Goal: Transaction & Acquisition: Download file/media

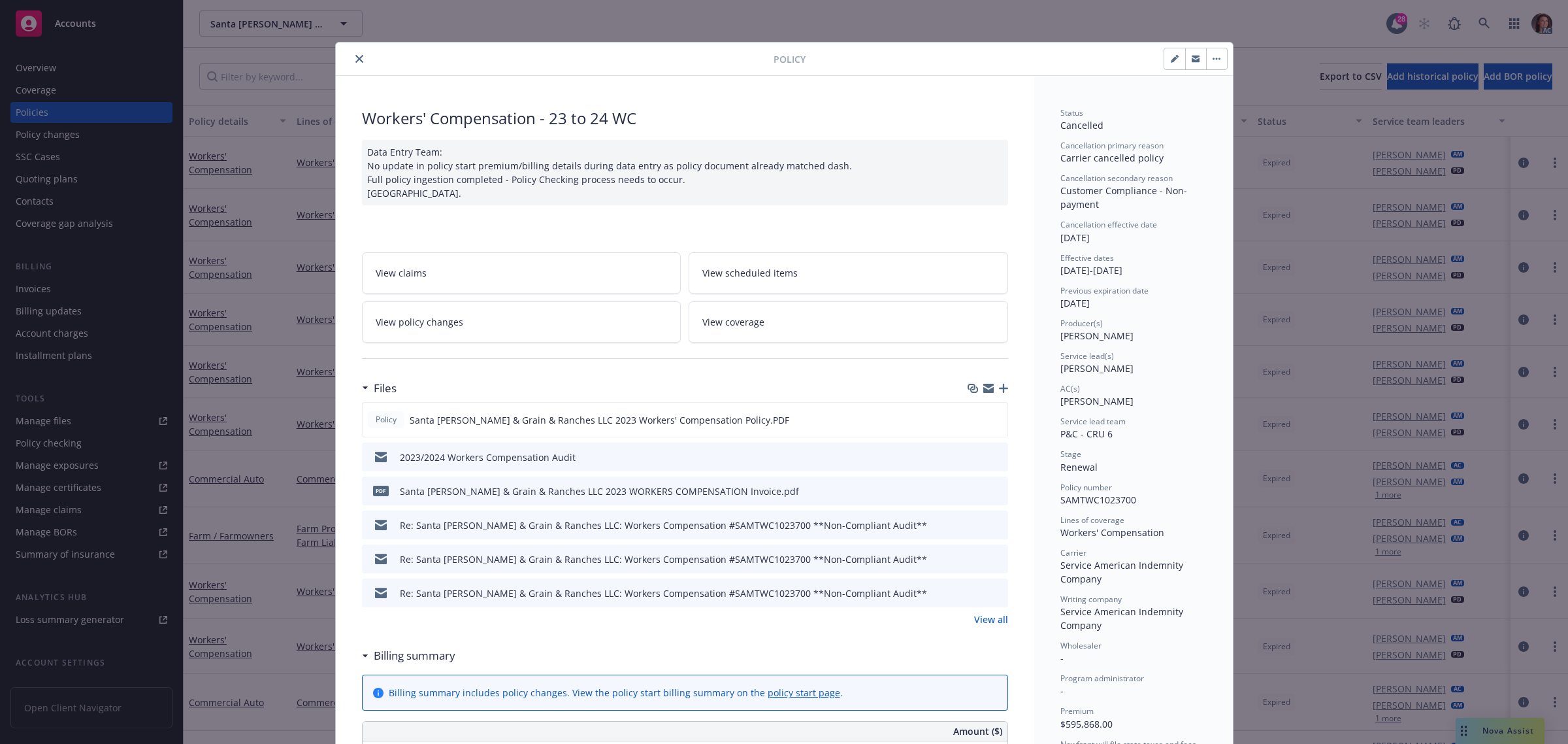
click at [355, 57] on icon "close" at bounding box center [359, 59] width 8 height 8
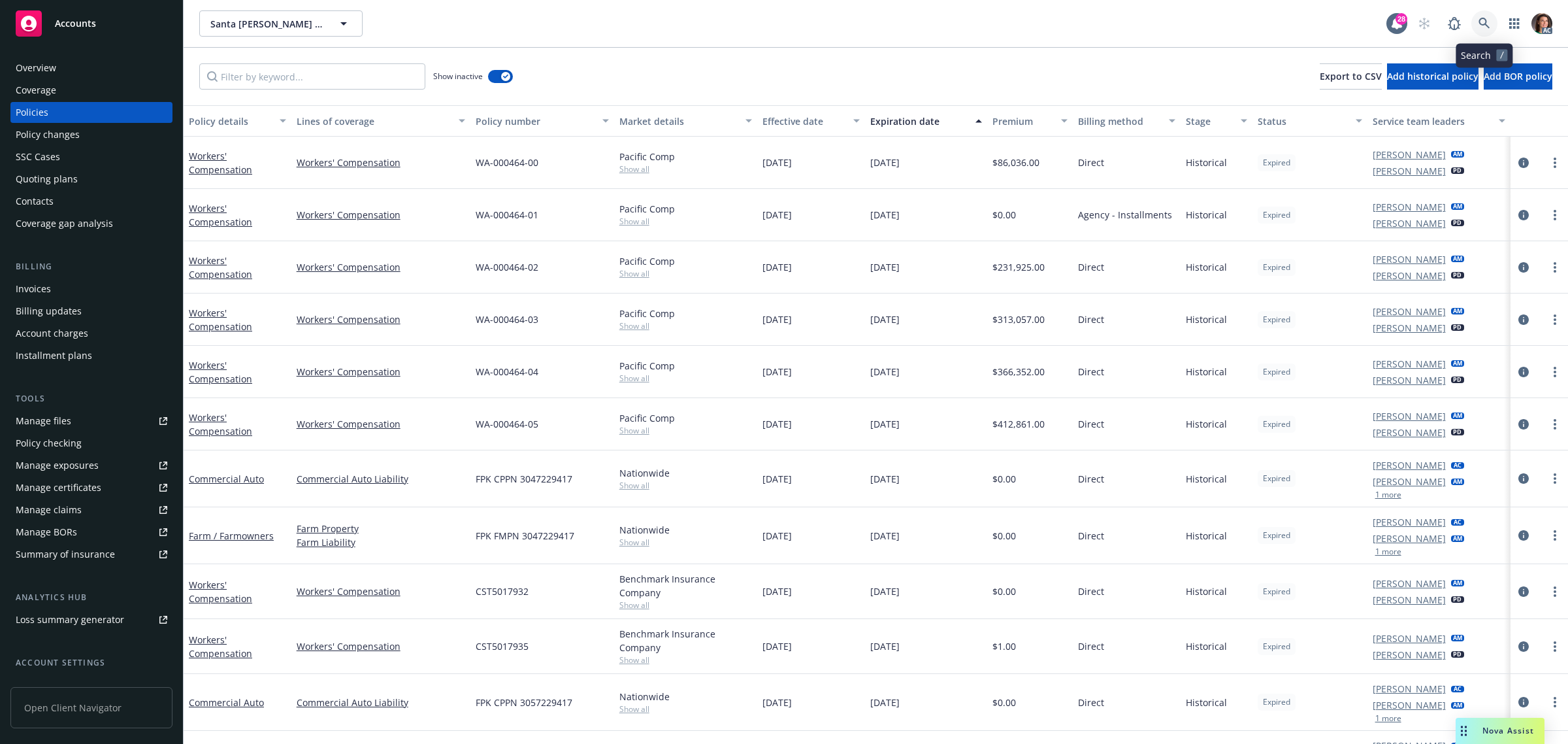
click at [1483, 20] on icon at bounding box center [1484, 24] width 12 height 12
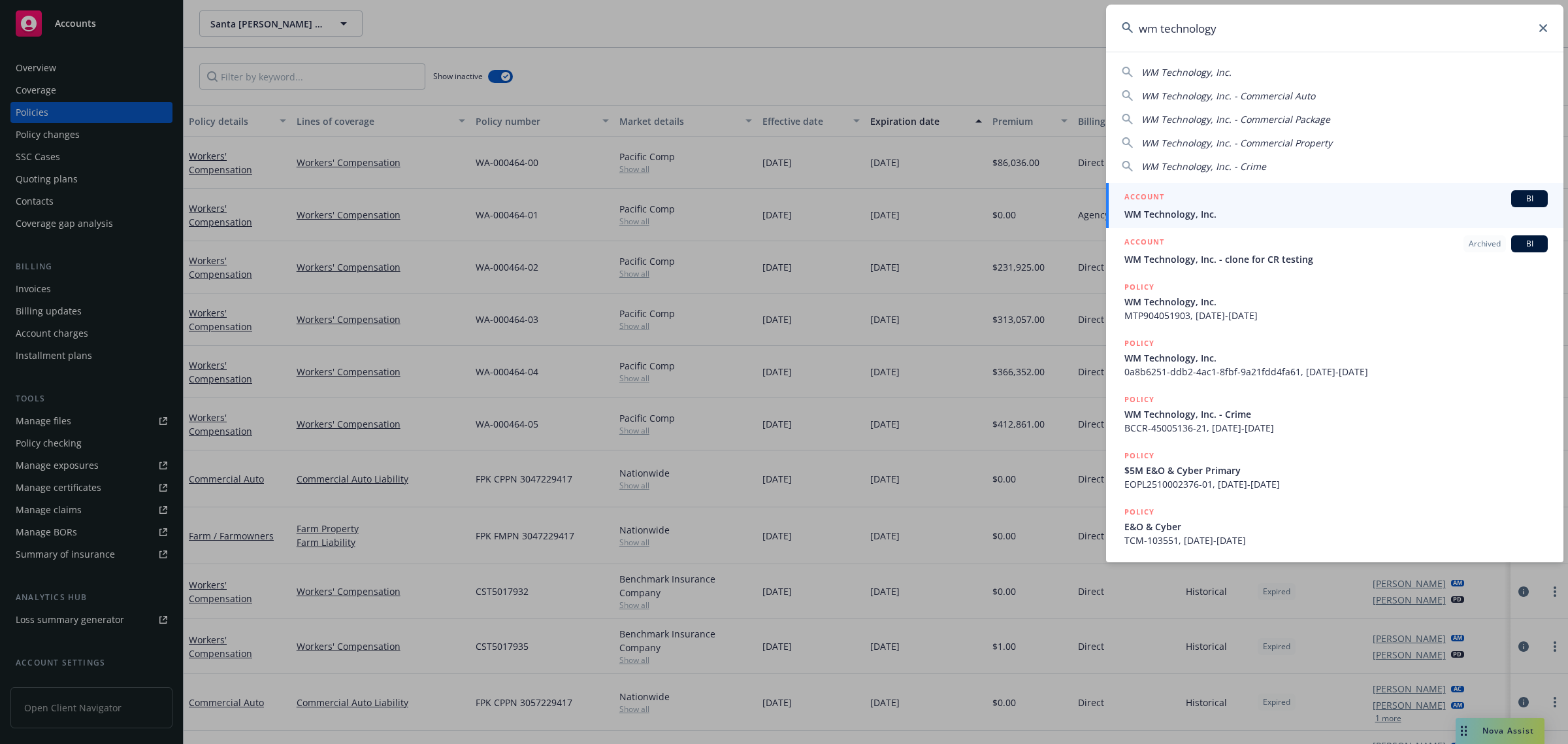
type input "wm technology"
click at [1209, 214] on span "WM Technology, Inc." at bounding box center [1336, 214] width 423 height 13
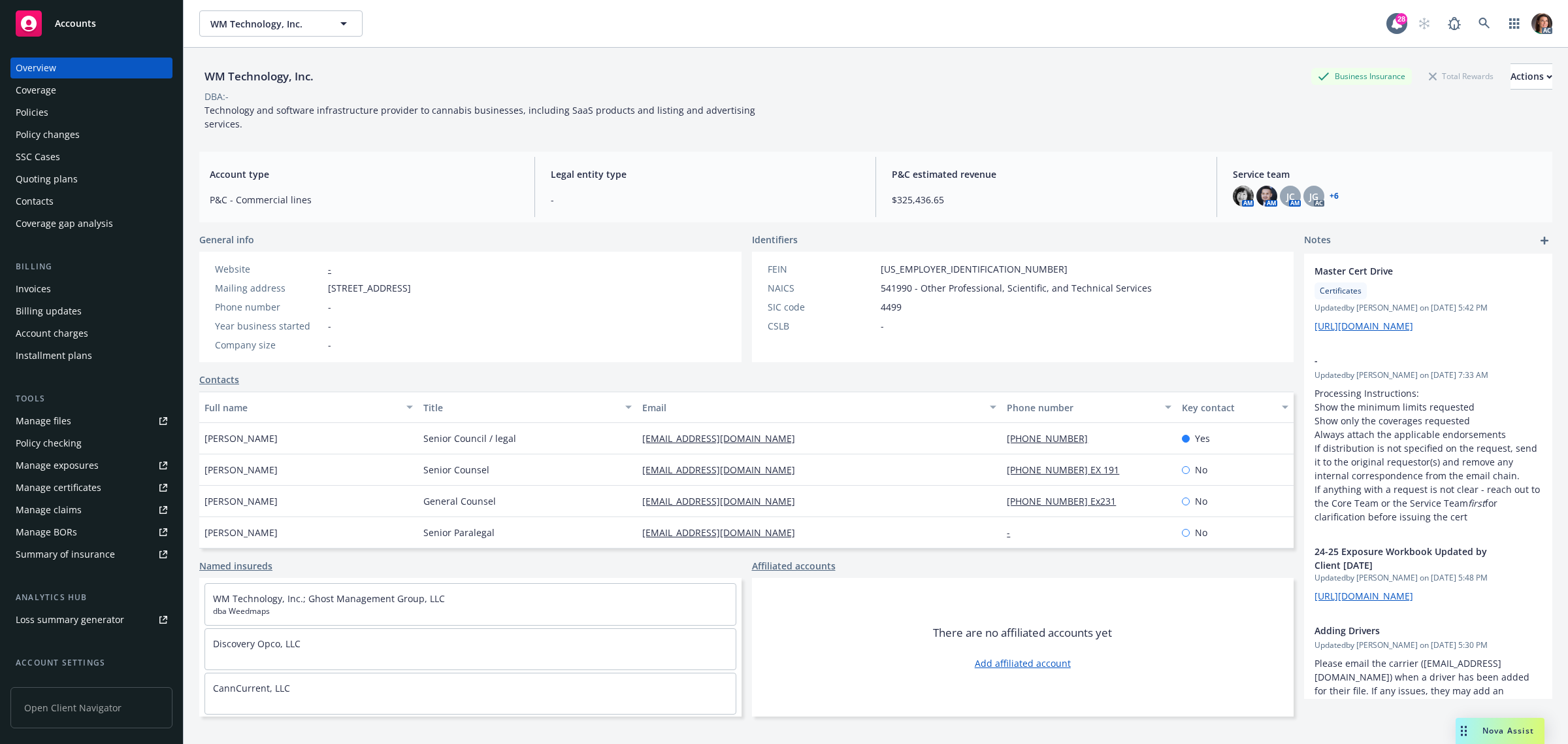
click at [37, 291] on div "Invoices" at bounding box center [33, 289] width 35 height 21
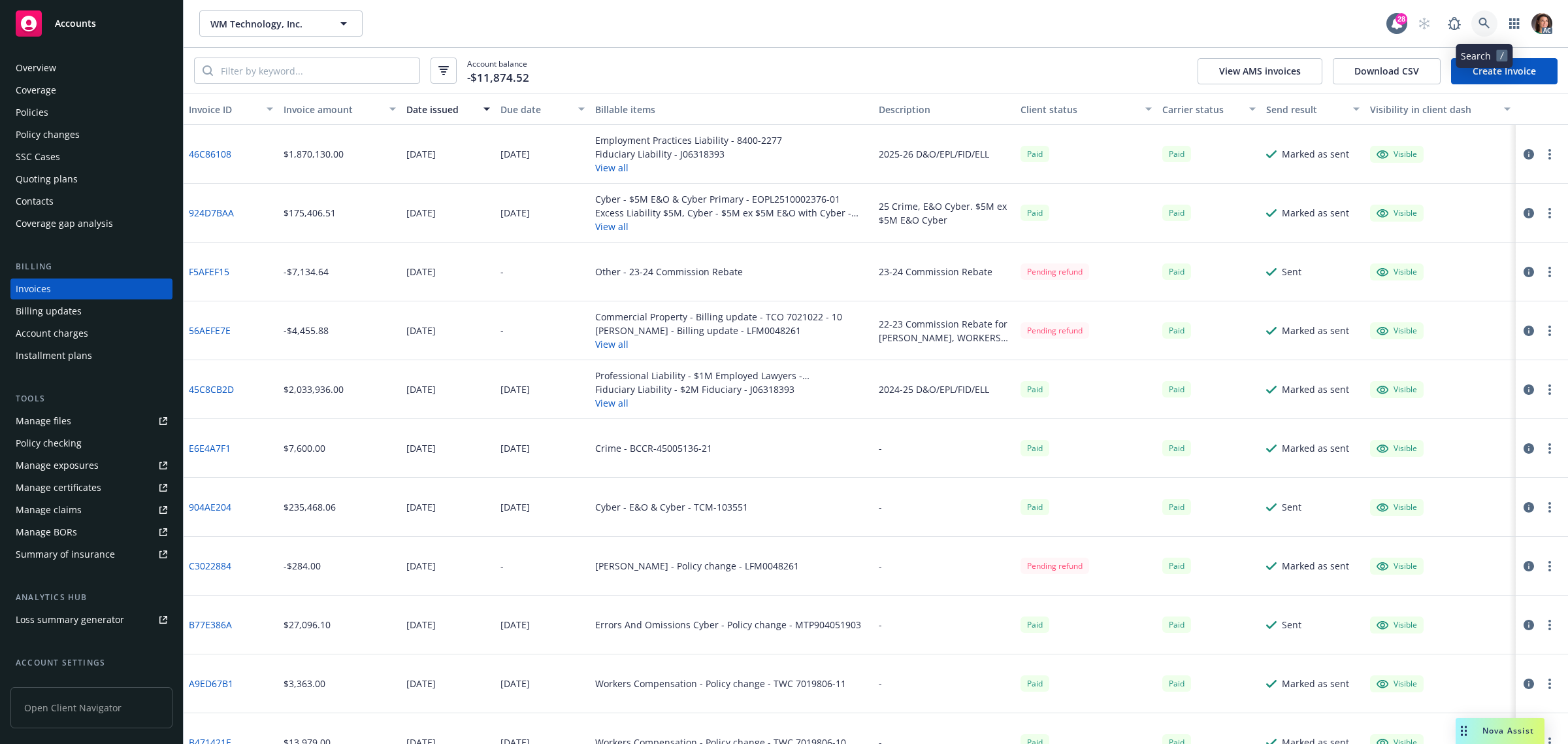
click at [1488, 21] on icon at bounding box center [1484, 24] width 12 height 12
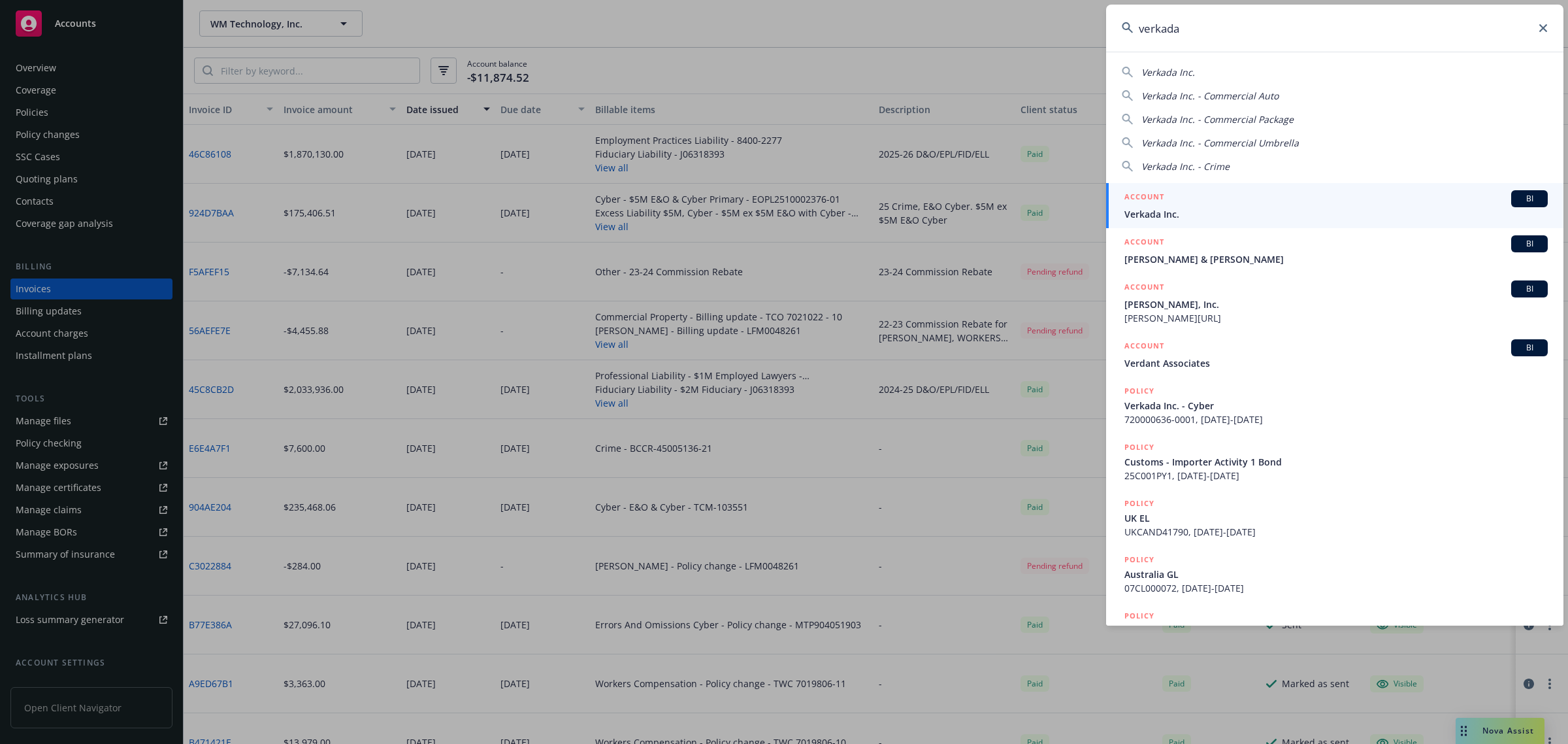
type input "verkada"
click at [1169, 213] on span "Verkada Inc." at bounding box center [1336, 214] width 423 height 13
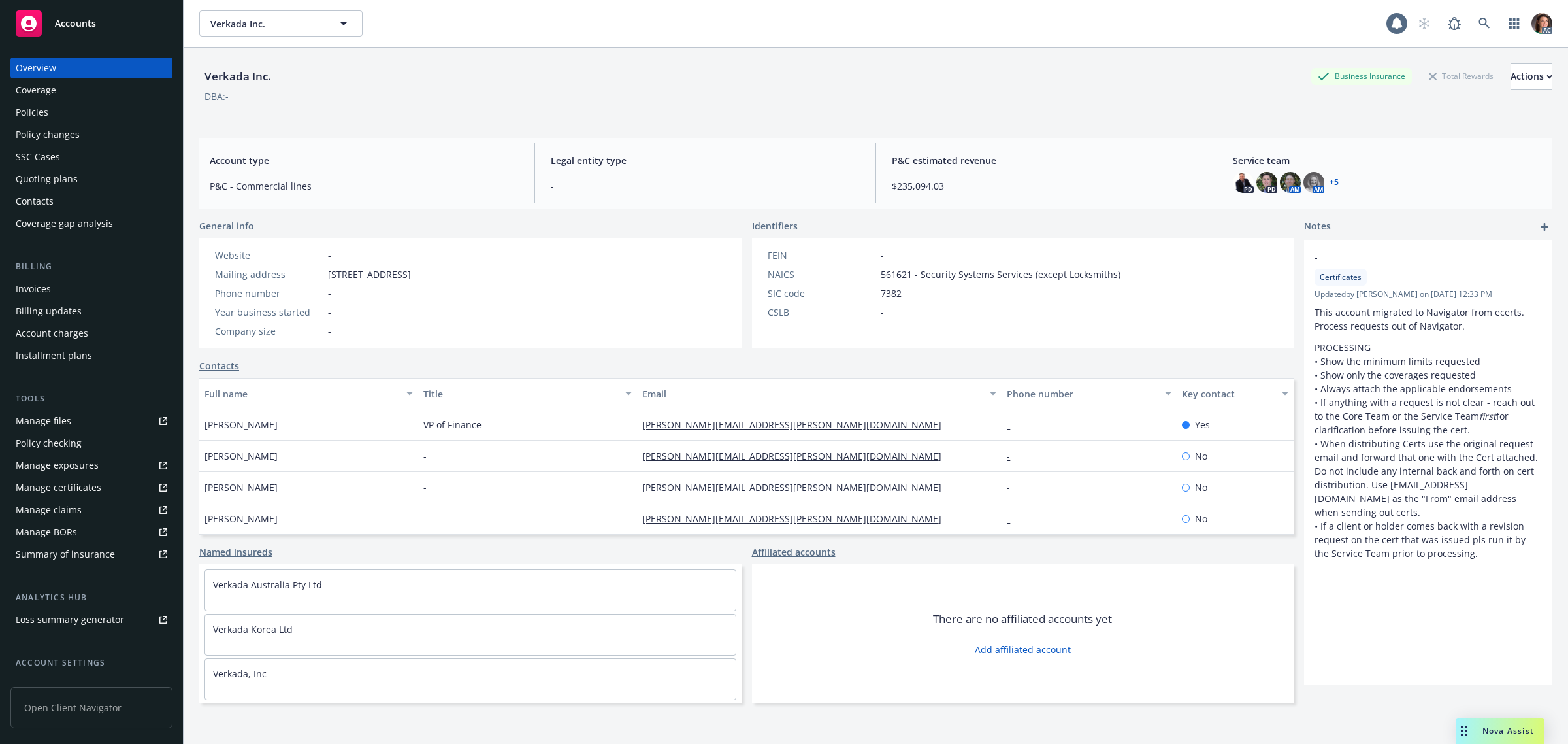
click at [39, 292] on div "Invoices" at bounding box center [33, 289] width 35 height 21
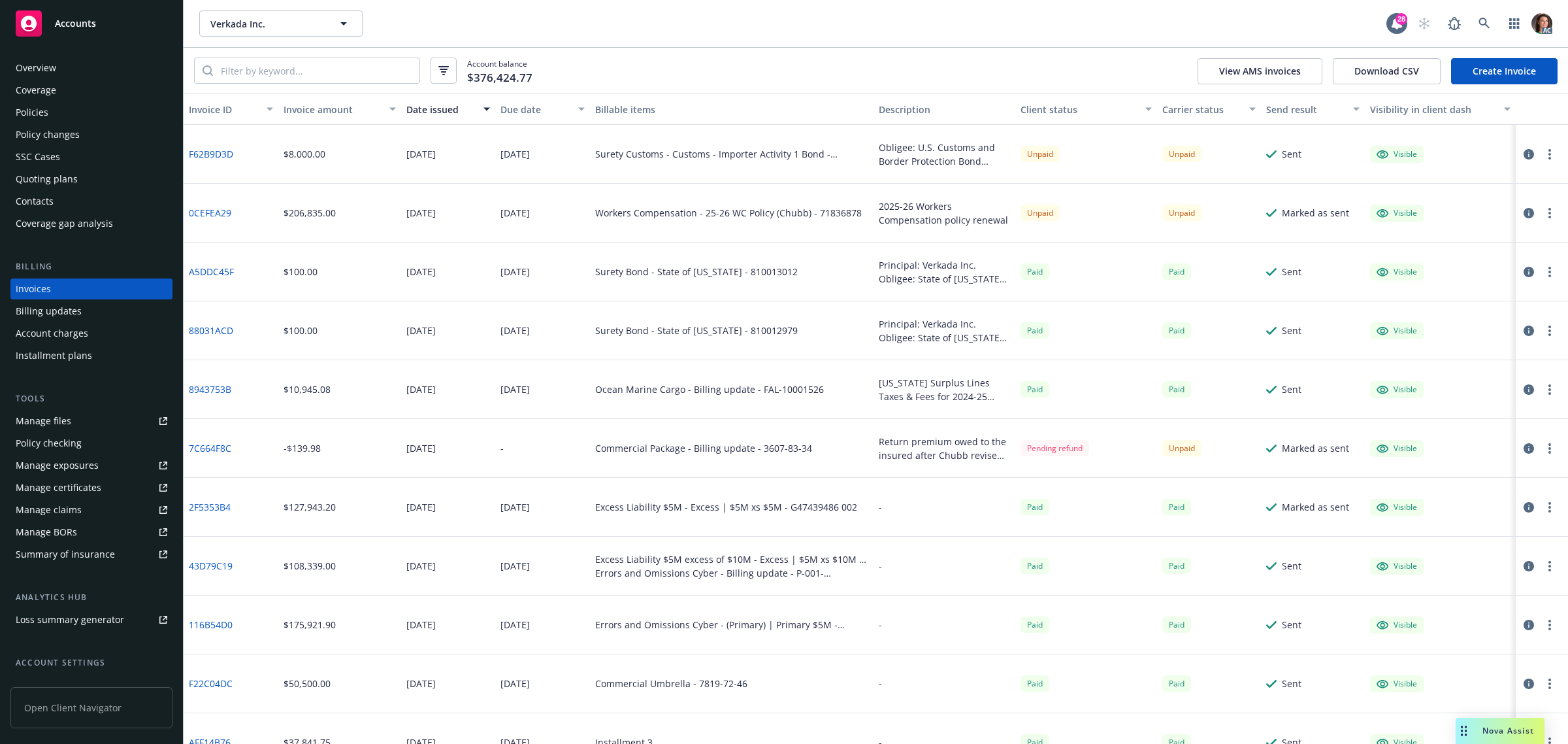
click at [510, 111] on div "Due date" at bounding box center [536, 109] width 70 height 13
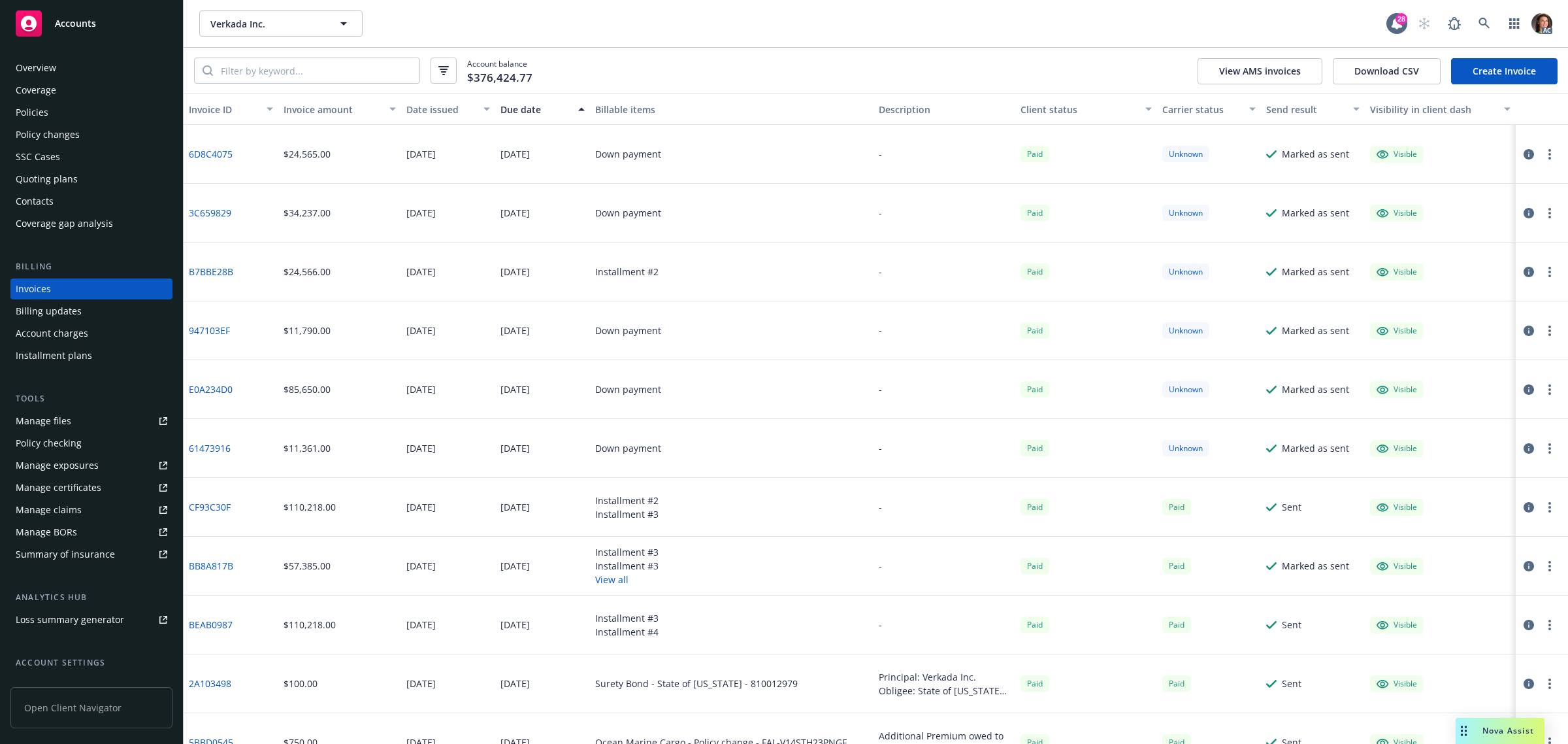
click at [517, 106] on div "Due date" at bounding box center [536, 109] width 70 height 13
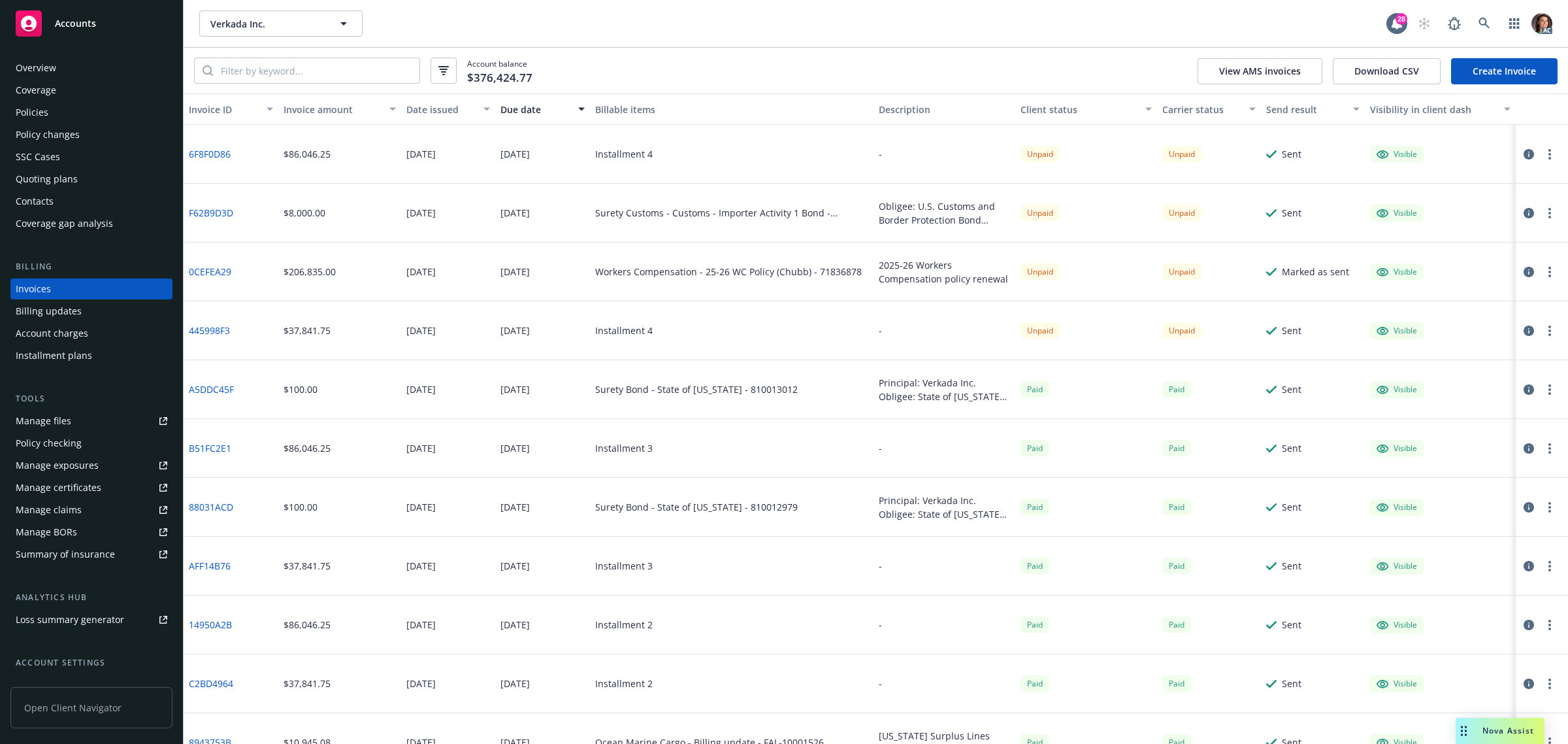
click at [213, 269] on link "0CEFEA29" at bounding box center [209, 271] width 42 height 13
click at [207, 214] on link "F62B9D3D" at bounding box center [211, 213] width 45 height 13
click at [204, 150] on link "6F8F0D86" at bounding box center [209, 154] width 42 height 13
click at [1480, 20] on icon at bounding box center [1483, 23] width 11 height 11
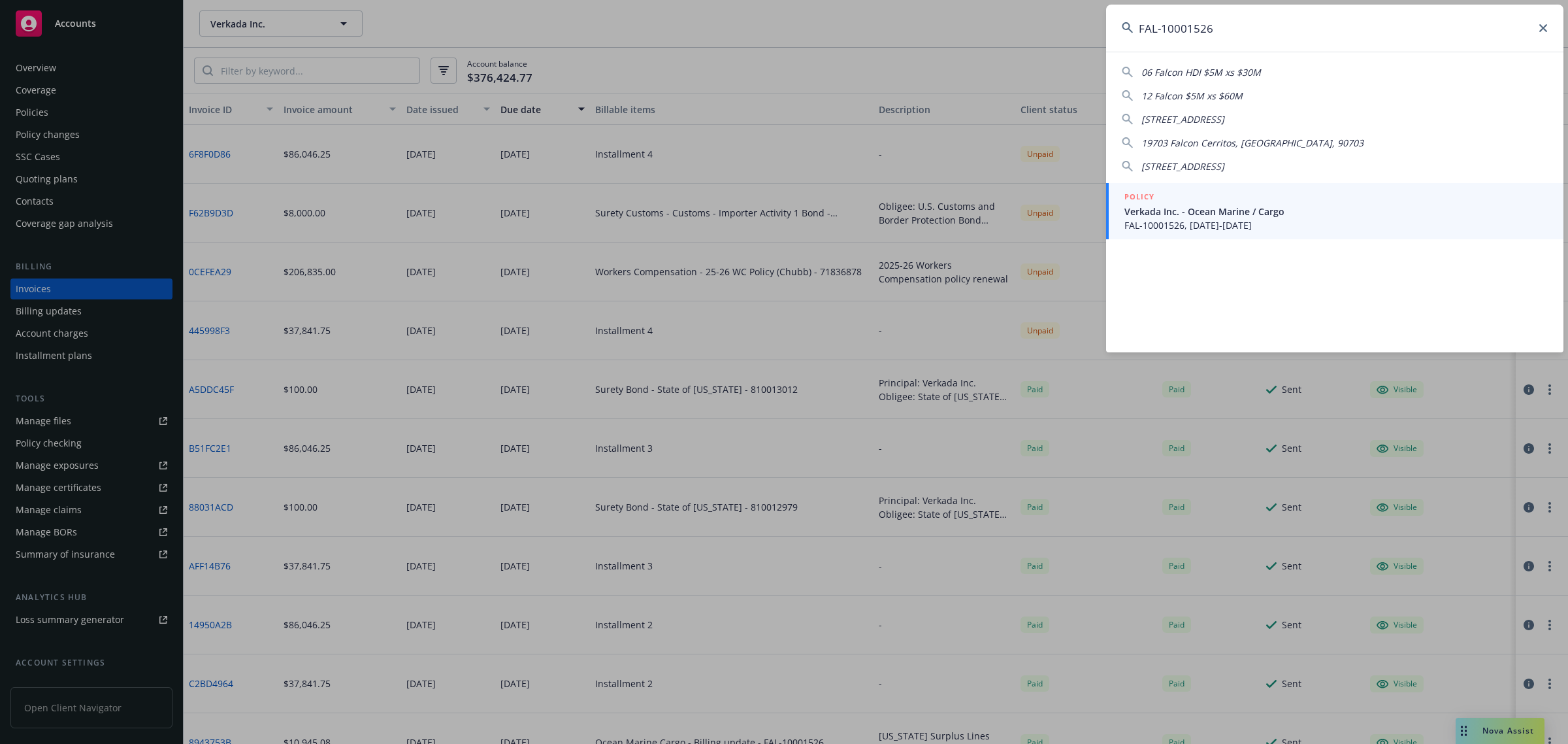
type input "FAL-10001526"
click at [1208, 219] on span "FAL-10001526, 12/01/2024-12/01/2025" at bounding box center [1336, 225] width 423 height 13
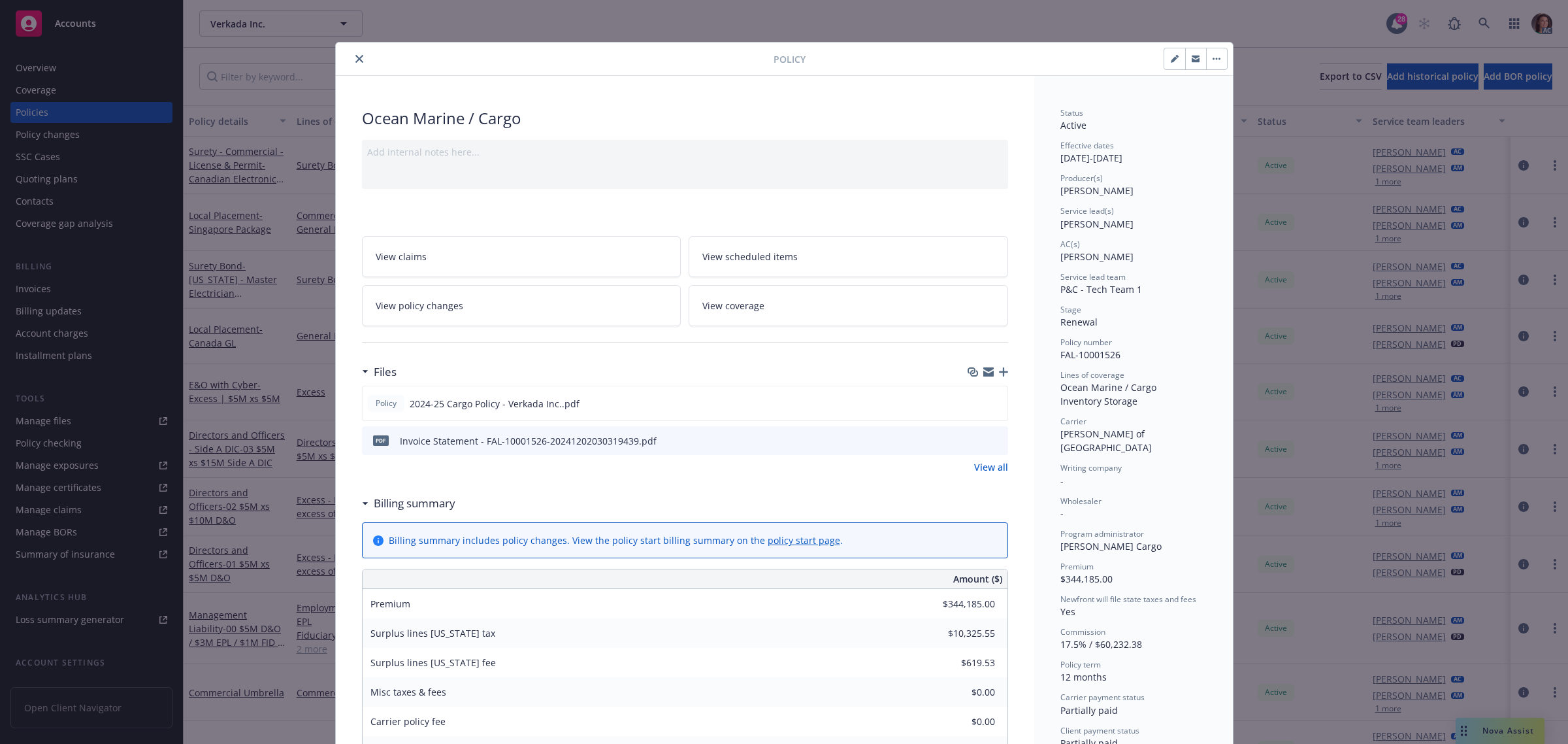
click at [355, 57] on icon "close" at bounding box center [359, 59] width 8 height 8
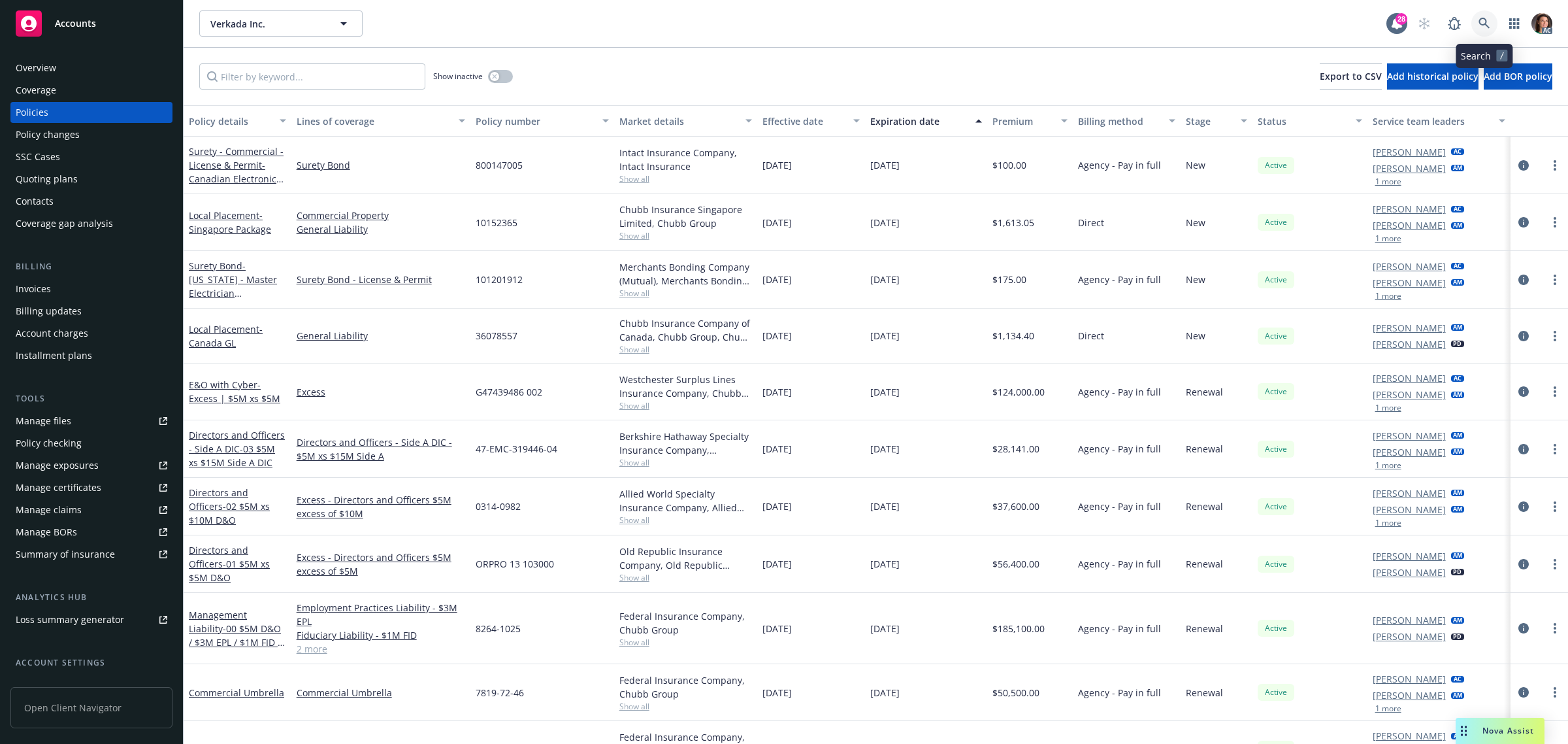
click at [1484, 26] on icon at bounding box center [1484, 24] width 12 height 12
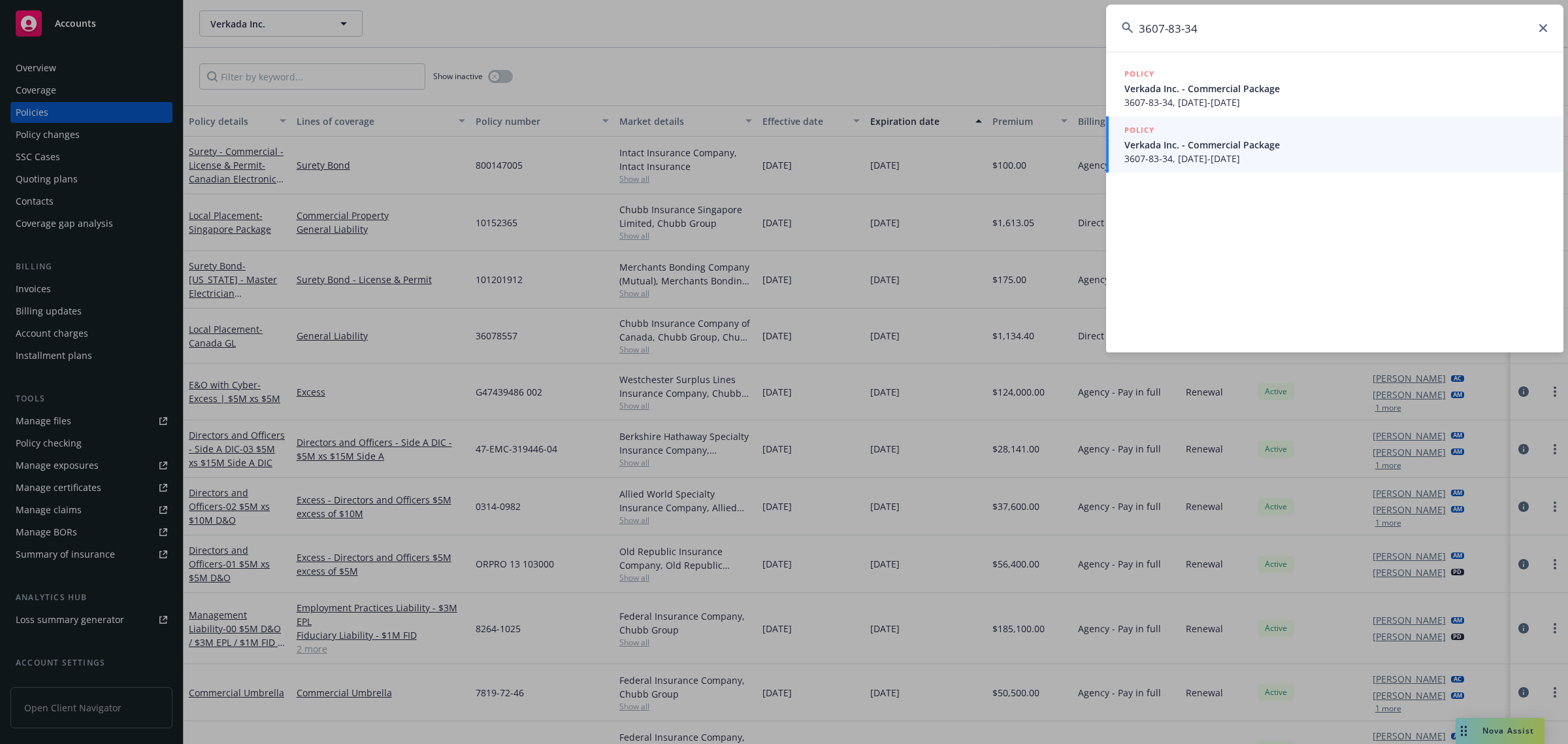
type input "3607-83-34"
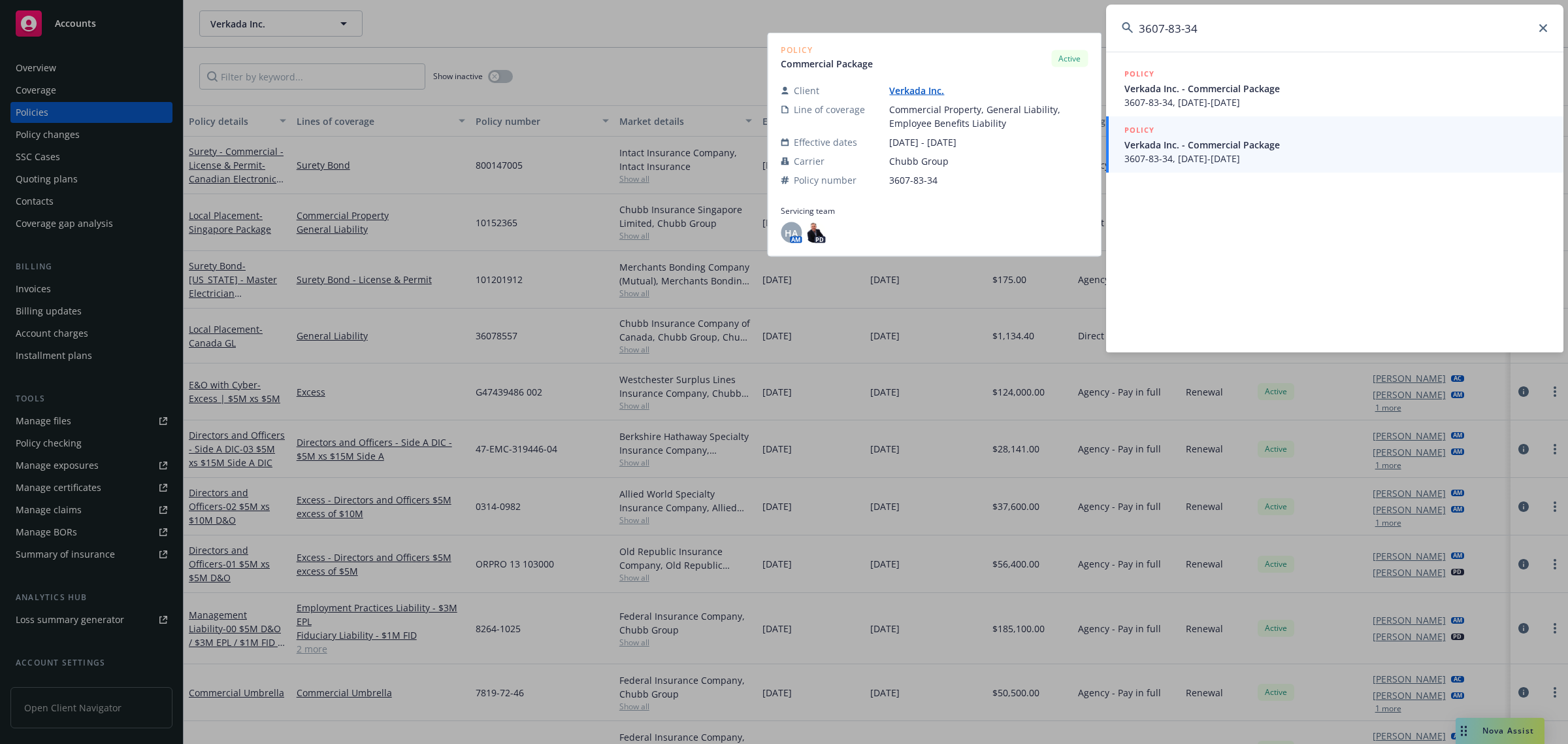
click at [1213, 158] on span "3607-83-34, 12/01/2024-12/01/2025" at bounding box center [1336, 158] width 423 height 13
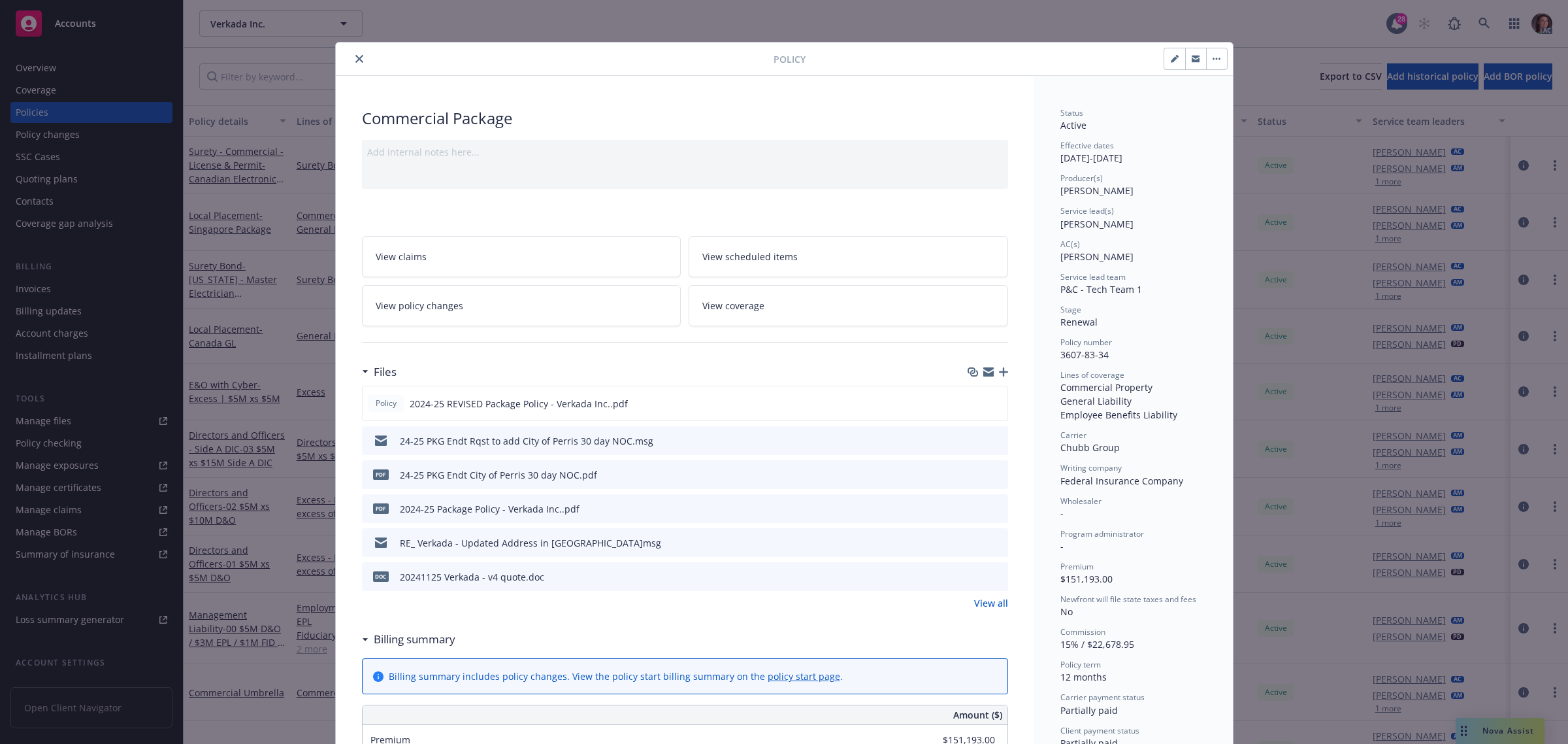
click at [355, 59] on icon "close" at bounding box center [359, 59] width 8 height 8
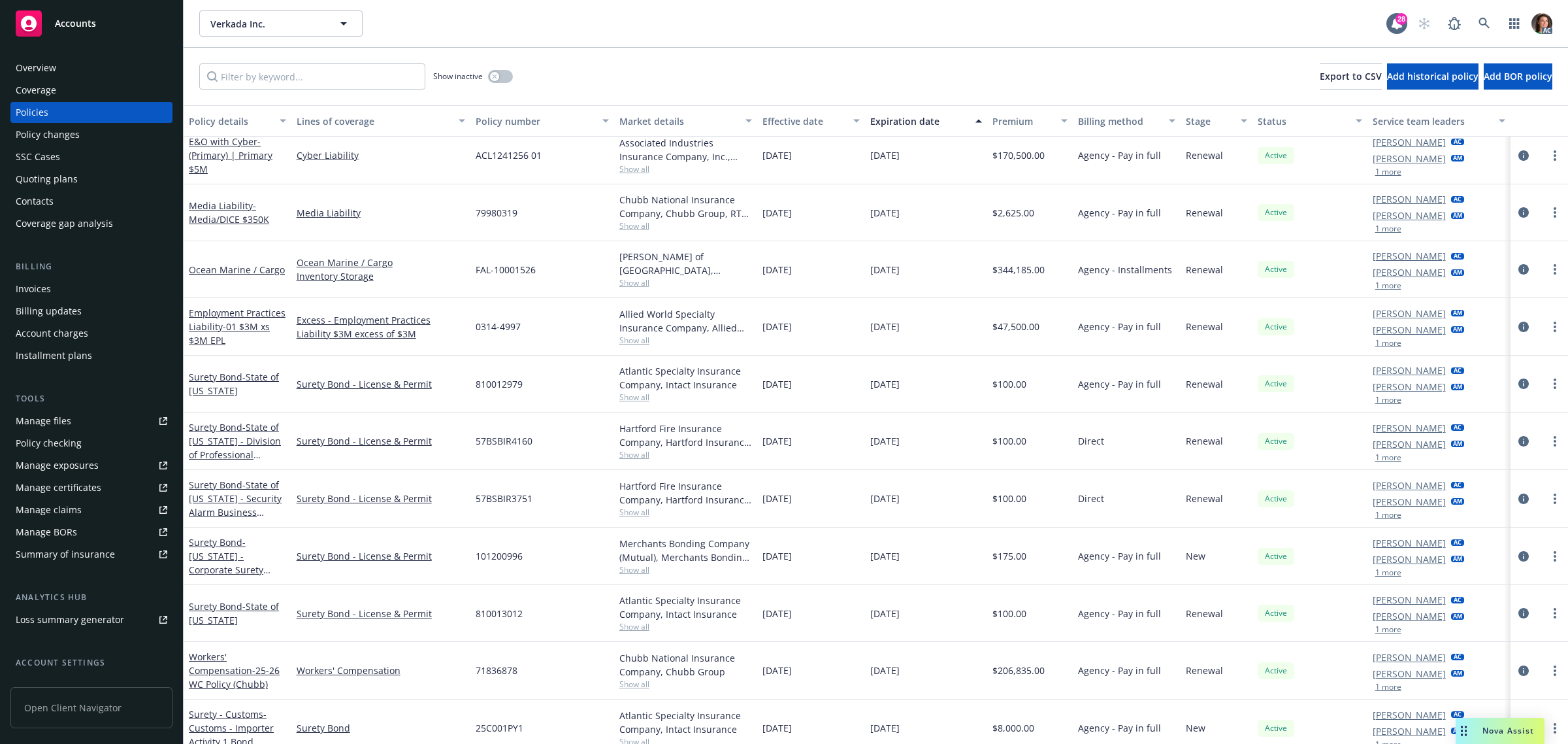
scroll to position [1022, 0]
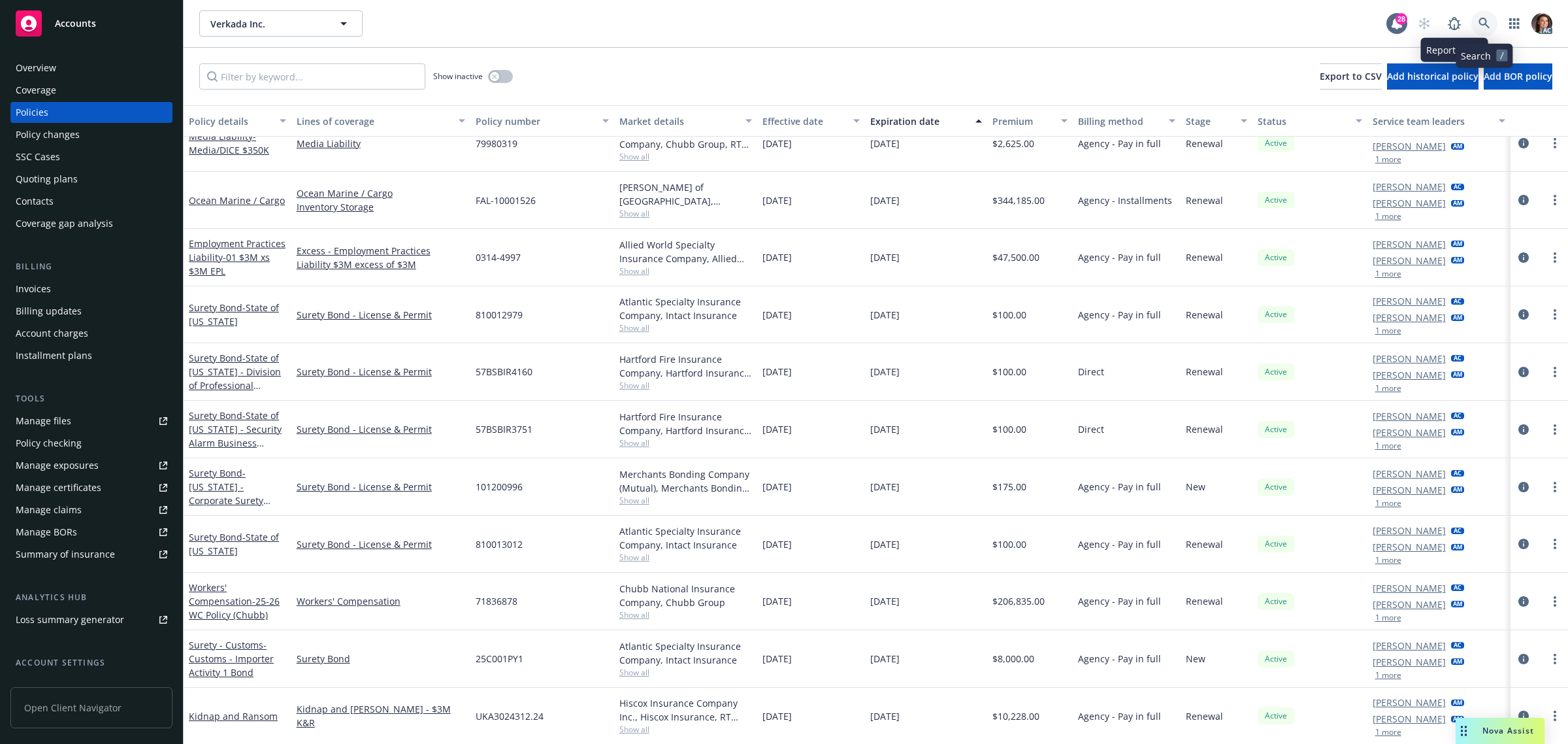
click at [1478, 23] on icon at bounding box center [1484, 24] width 12 height 12
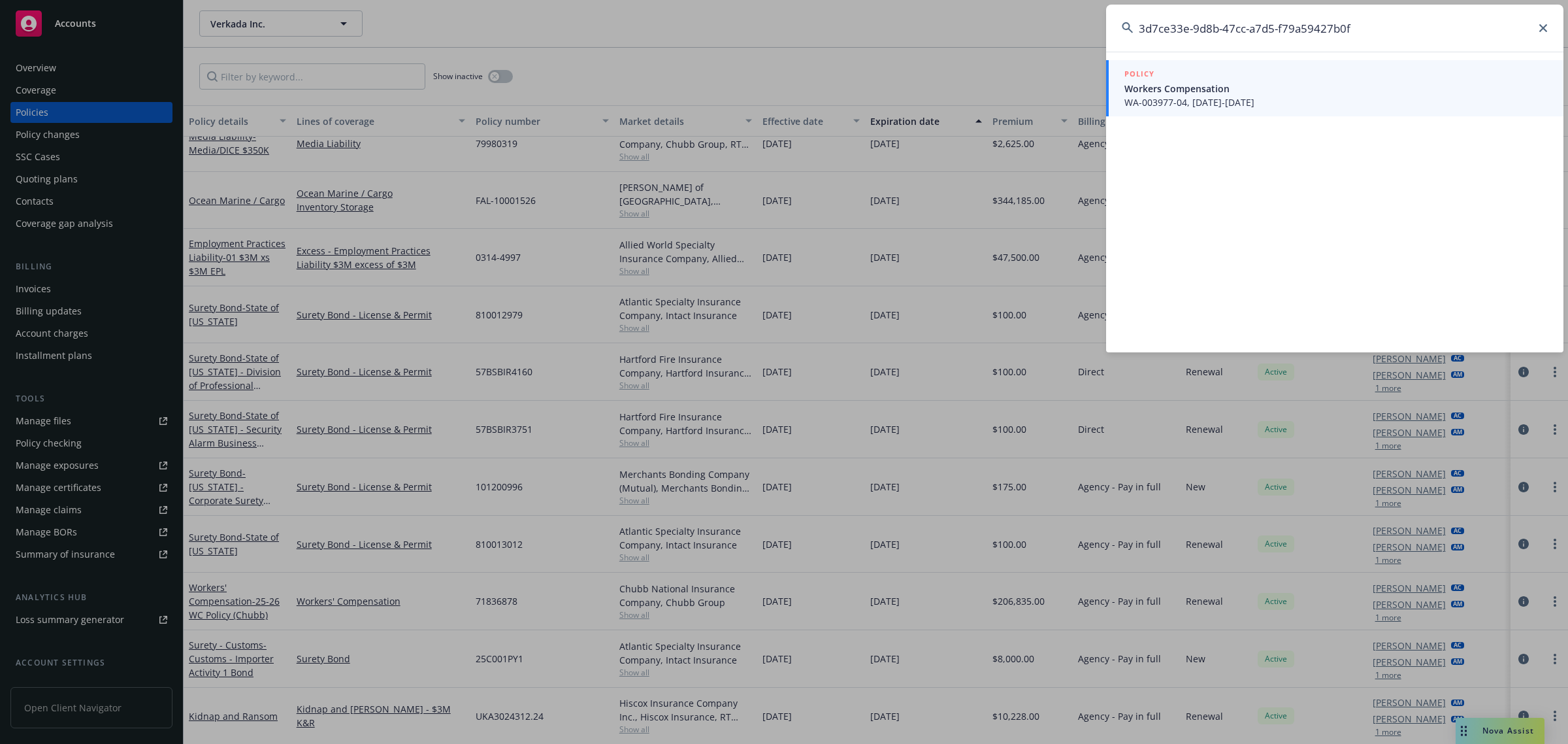
type input "3d7ce33e-9d8b-47cc-a7d5-f79a59427b0f"
click at [1255, 83] on span "Workers Compensation" at bounding box center [1336, 88] width 423 height 13
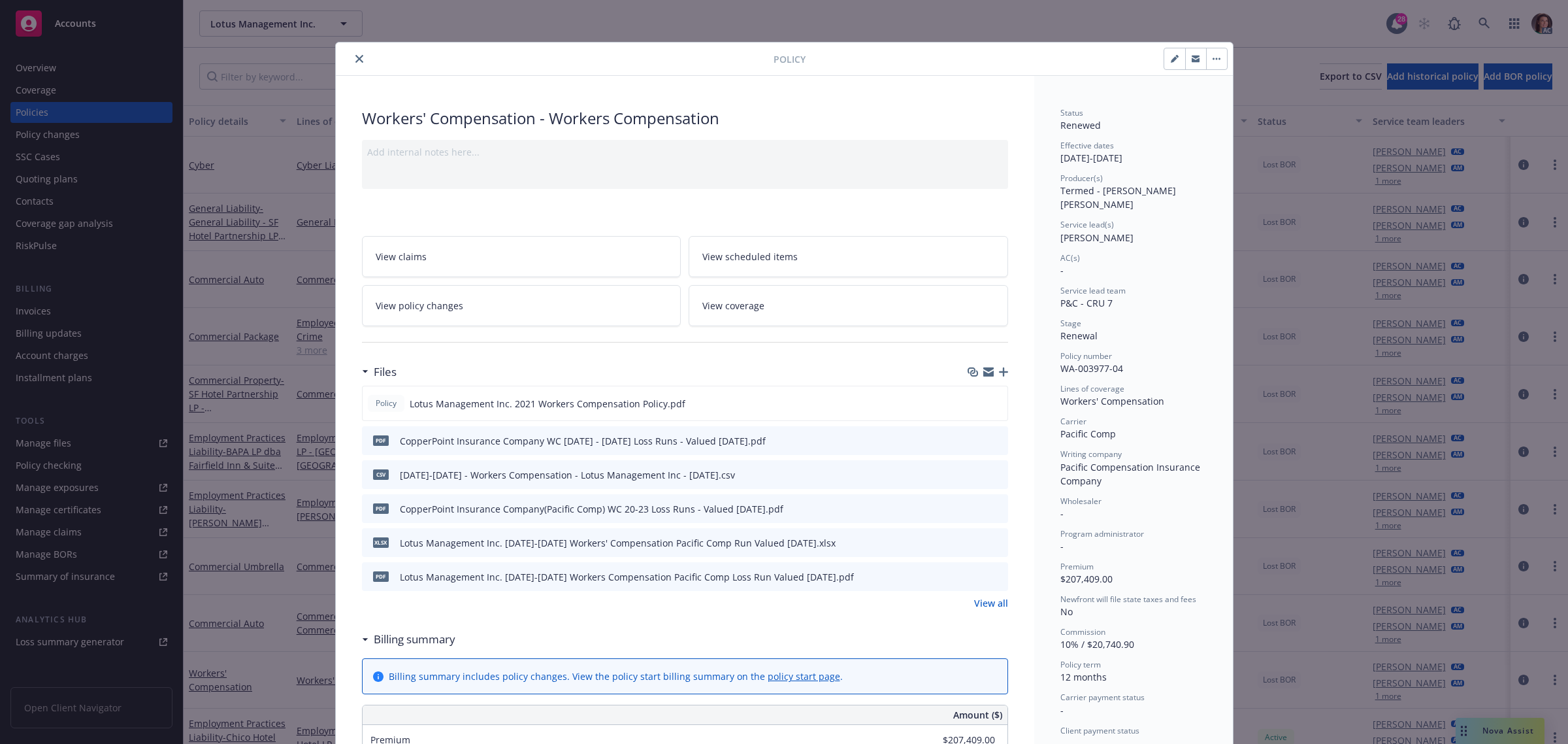
click at [355, 56] on icon "close" at bounding box center [359, 59] width 8 height 8
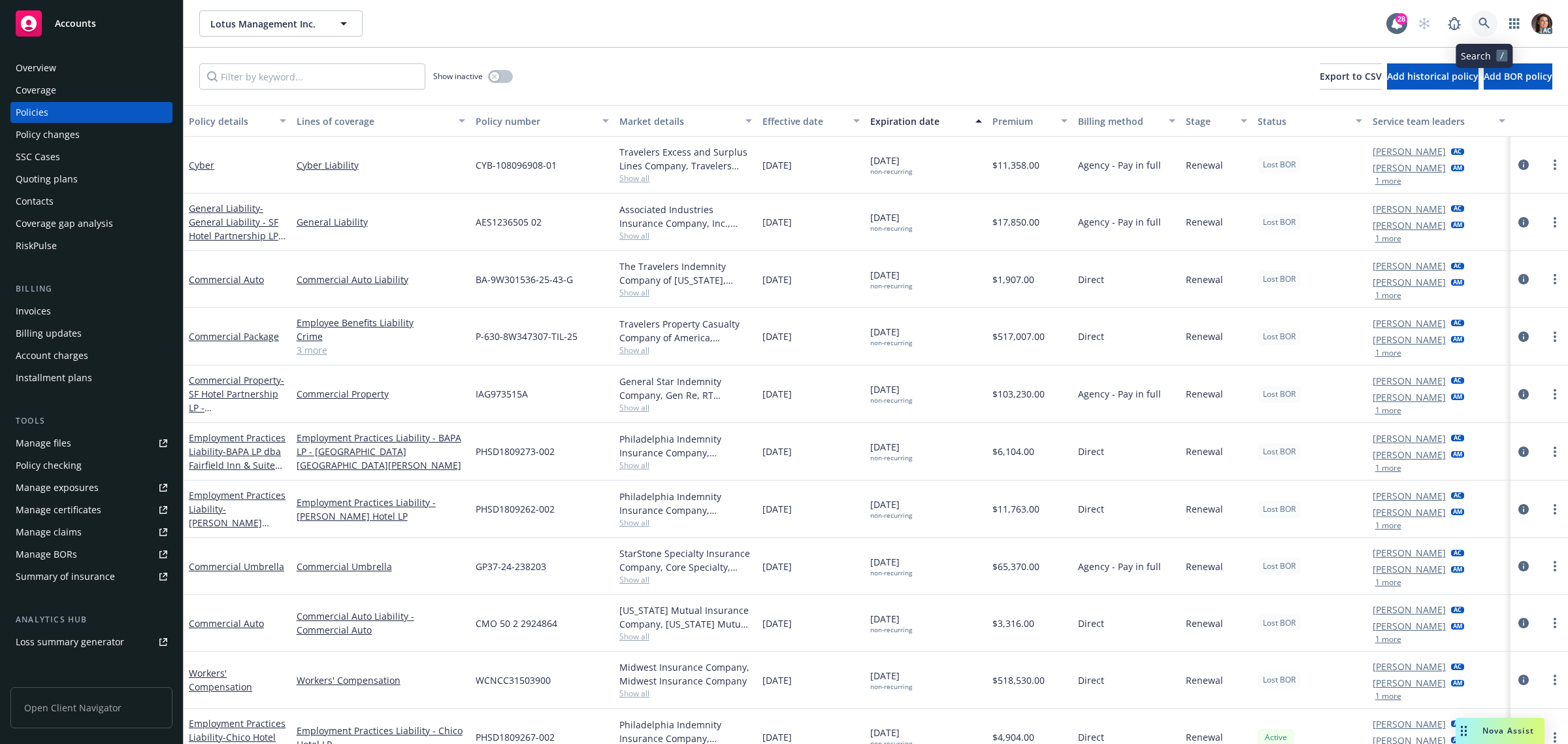
click at [1473, 25] on link at bounding box center [1484, 23] width 26 height 26
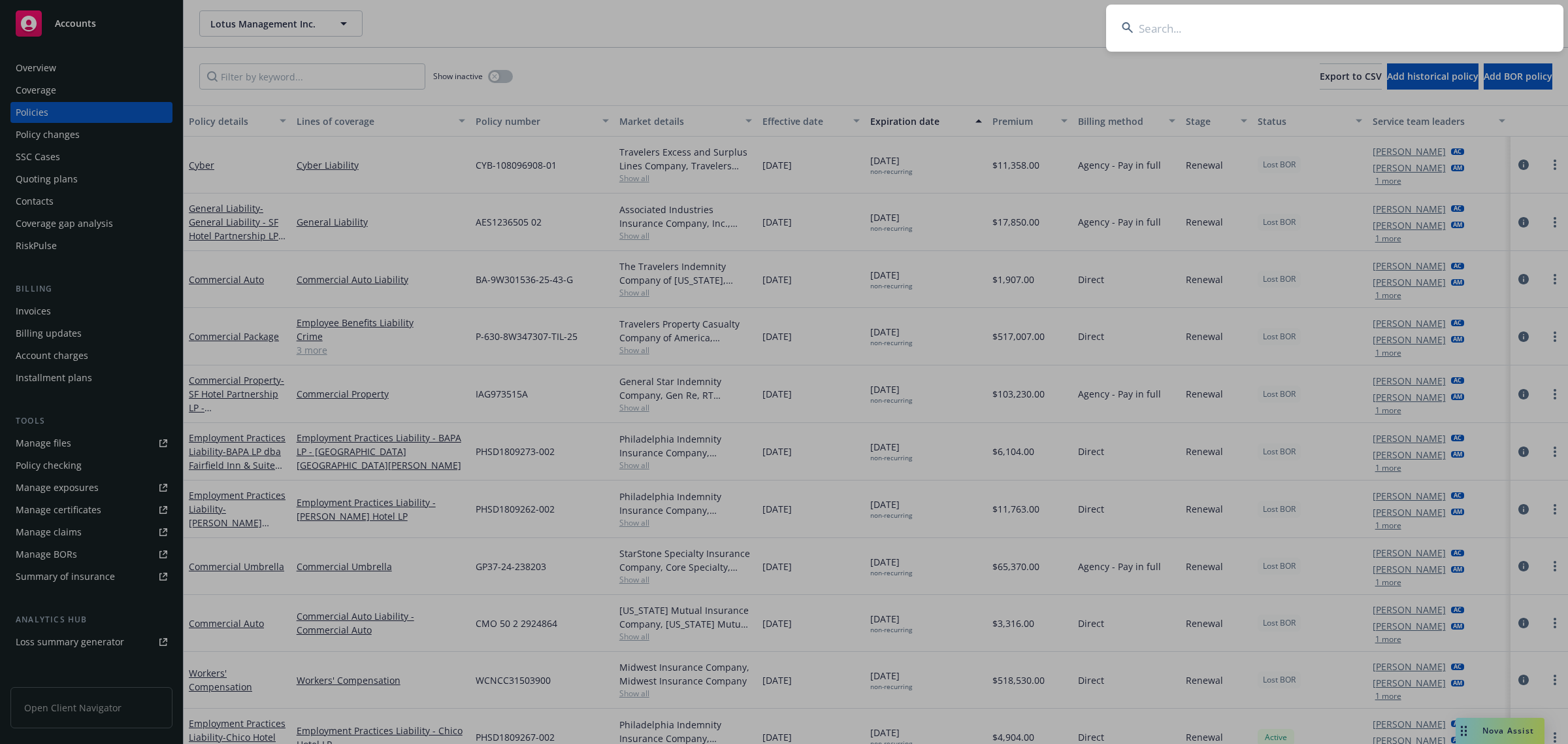
type input "a15dcdb5-9ef8-45ac-a198-ba46cc8b5c06"
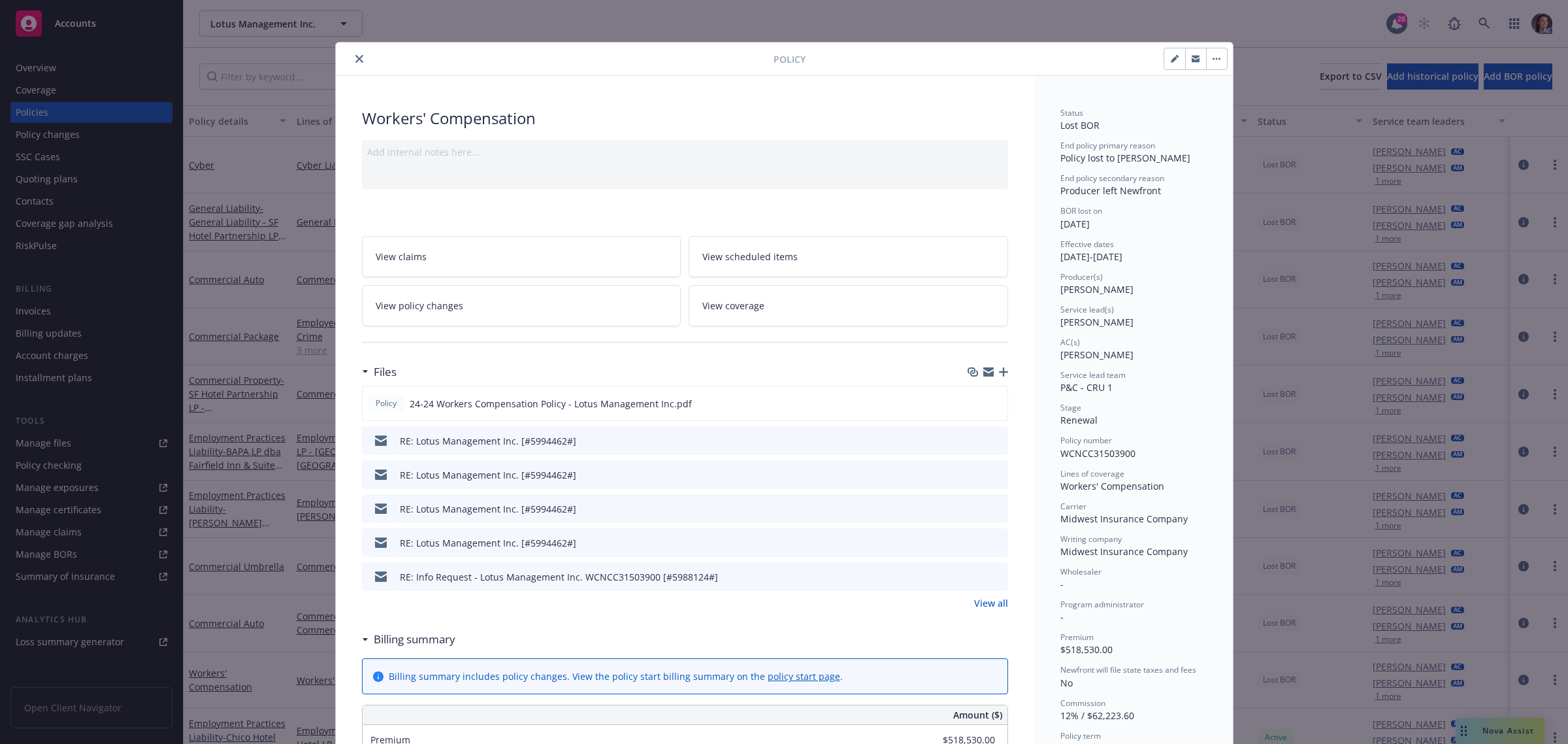
click at [355, 59] on icon "close" at bounding box center [359, 59] width 8 height 8
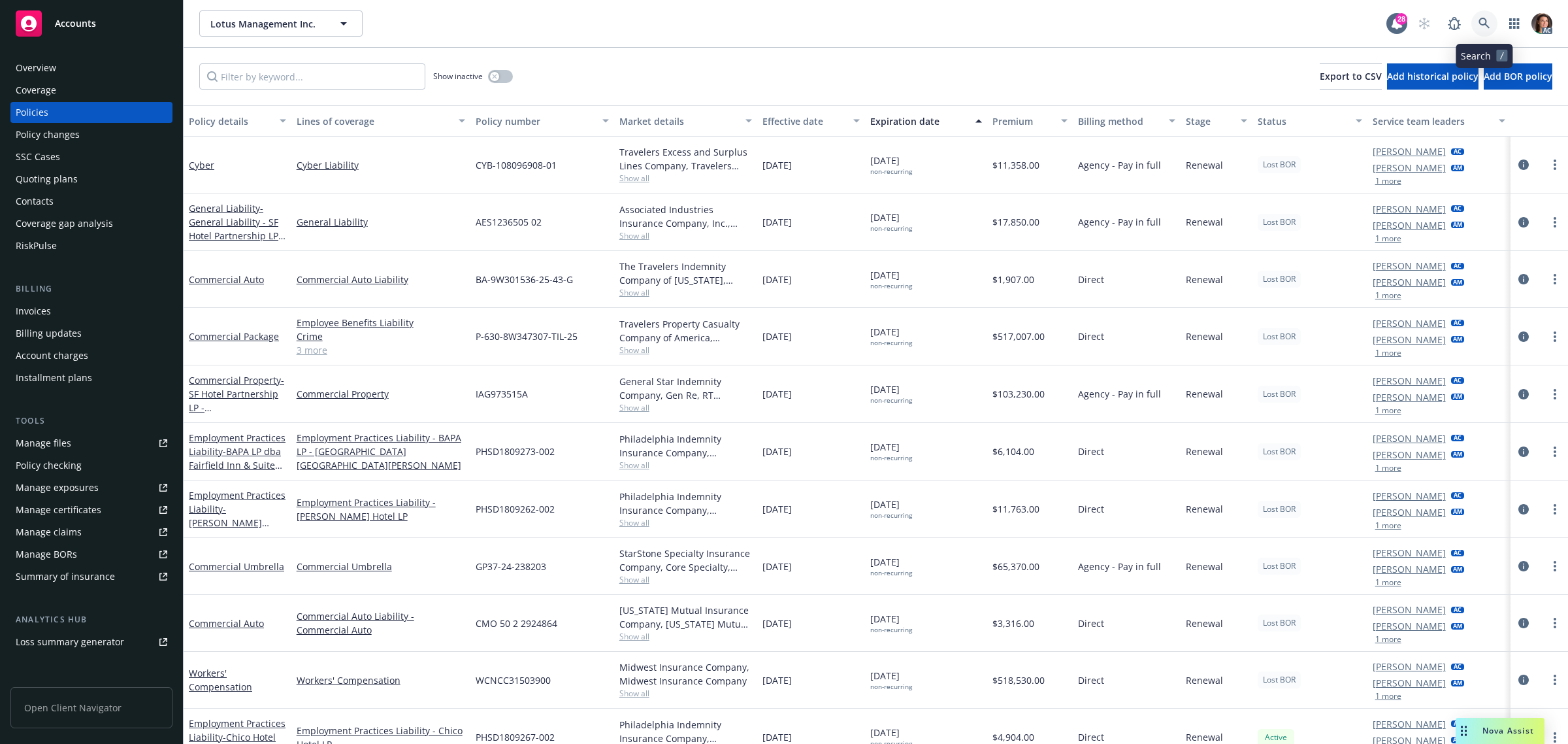
click at [1480, 22] on icon at bounding box center [1484, 24] width 12 height 12
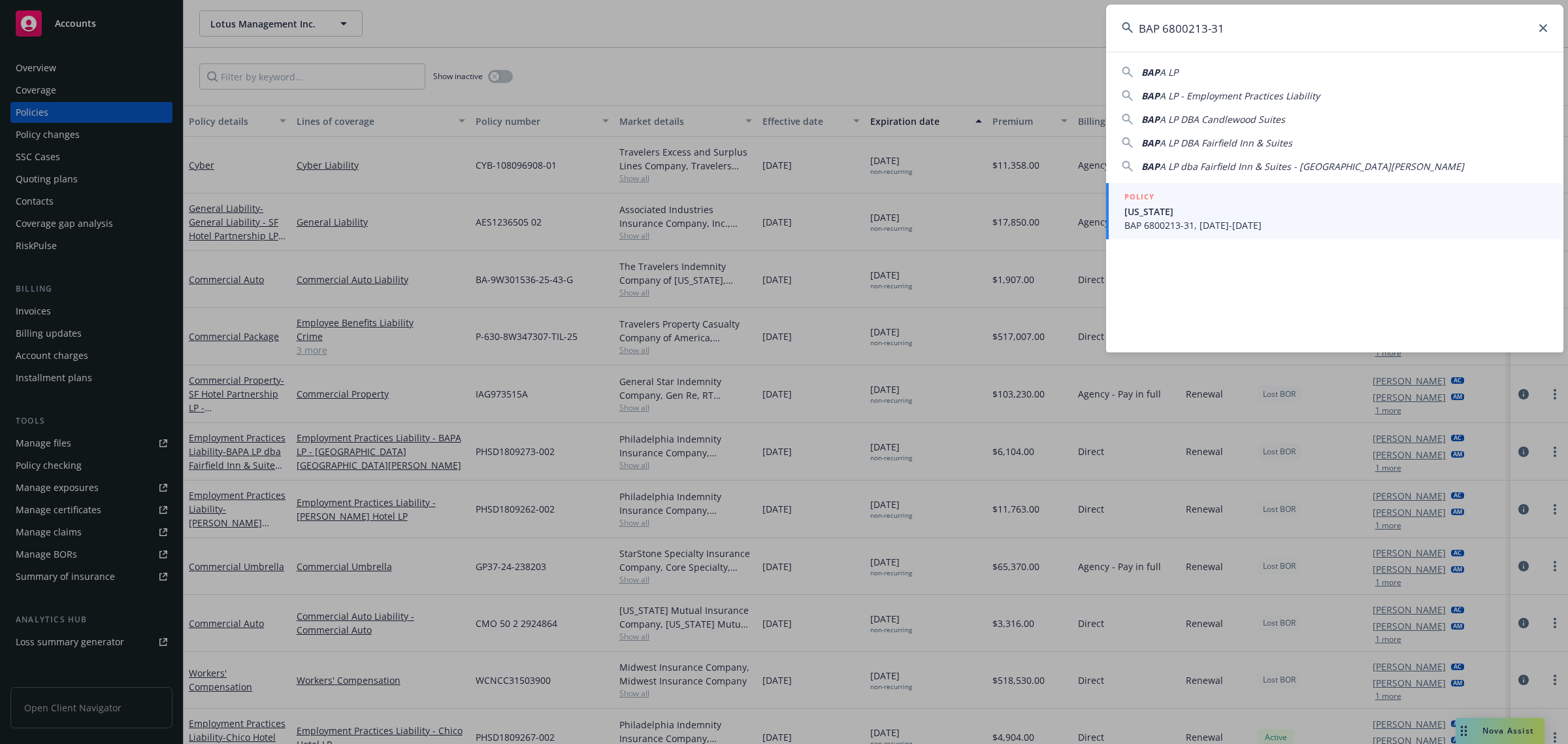
type input "BAP 6800213-31"
click at [1225, 217] on span "California" at bounding box center [1336, 211] width 423 height 13
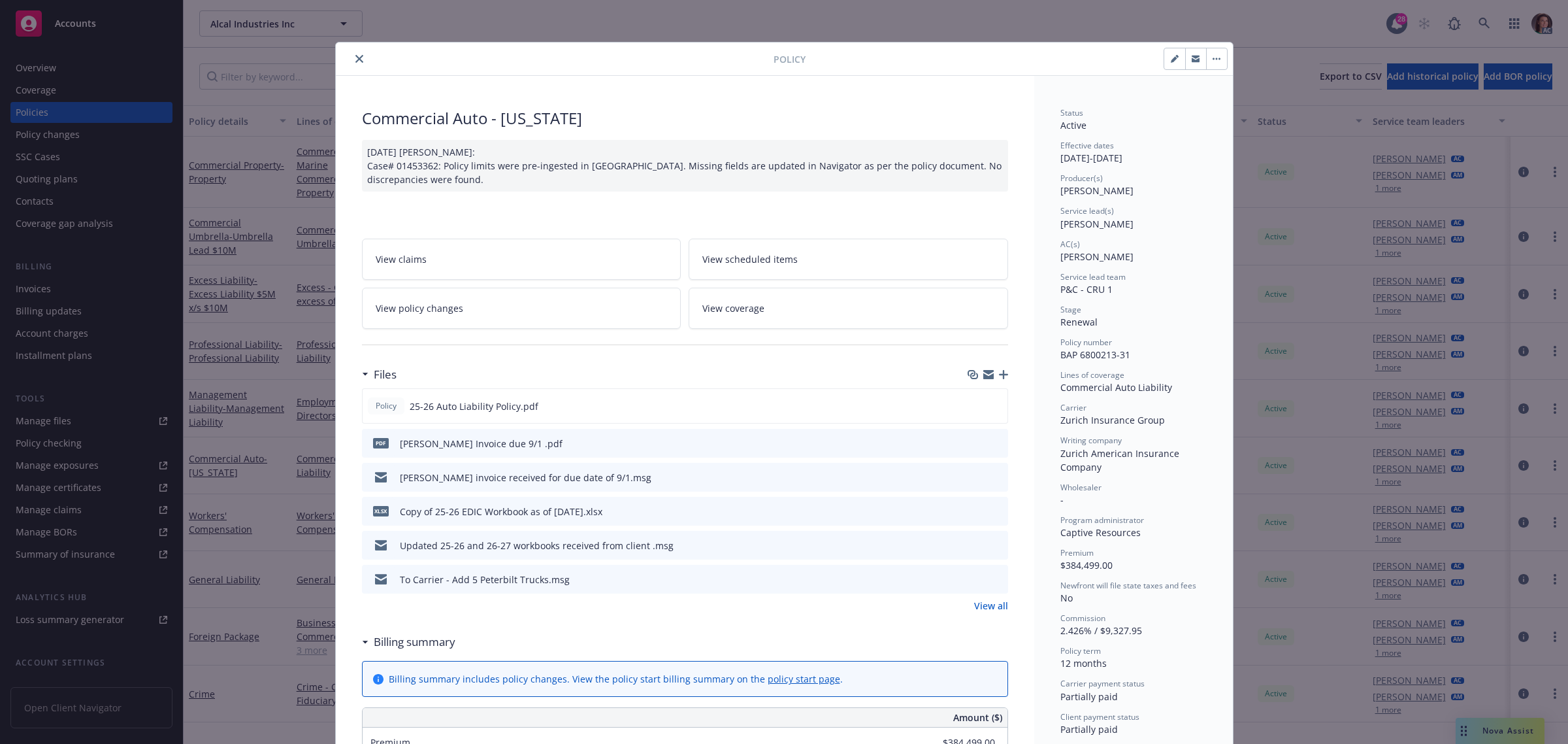
click at [355, 55] on icon "close" at bounding box center [359, 59] width 8 height 8
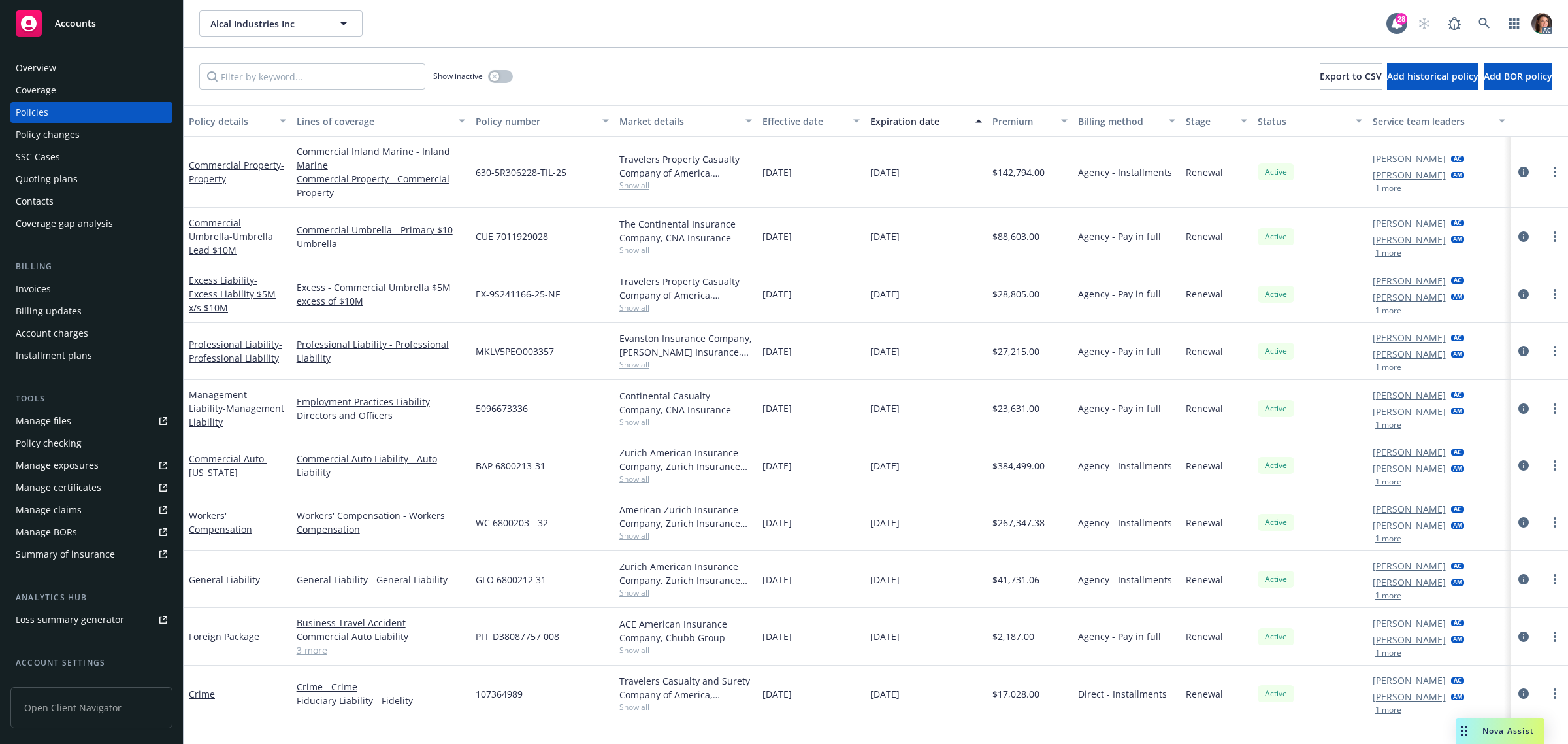
click at [30, 291] on div "Invoices" at bounding box center [33, 289] width 35 height 21
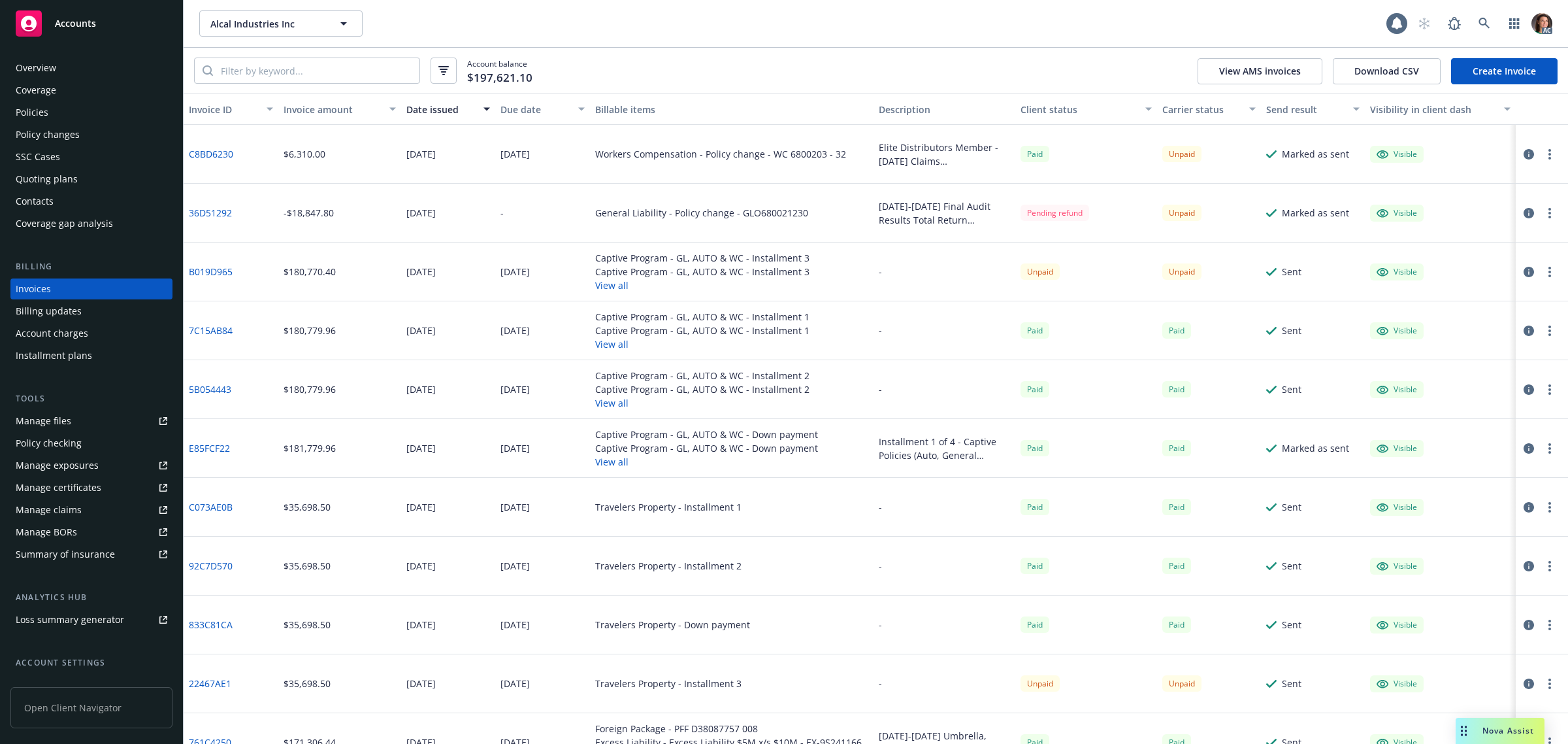
click at [524, 103] on div "Due date" at bounding box center [536, 109] width 70 height 13
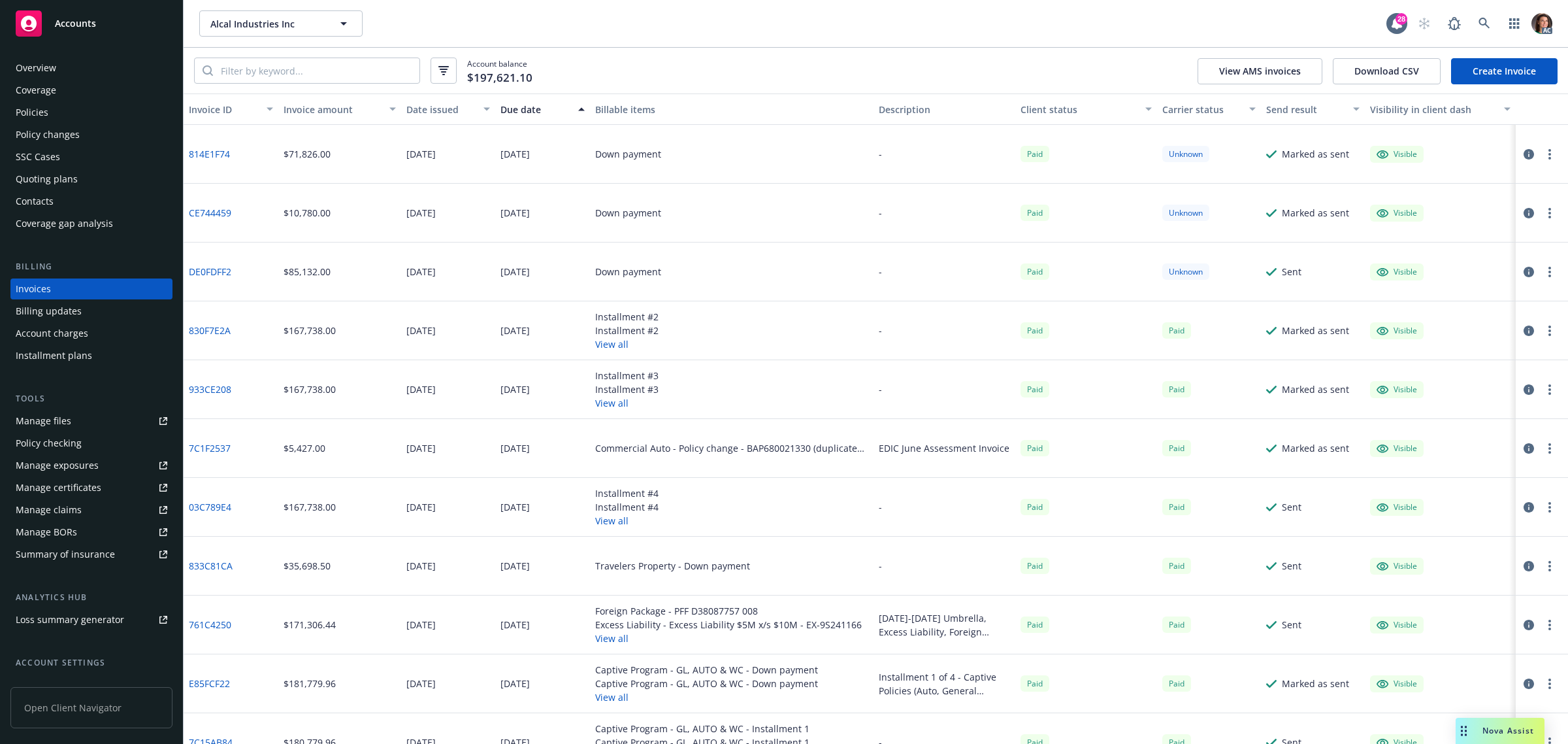
click at [527, 106] on div "Due date" at bounding box center [536, 109] width 70 height 13
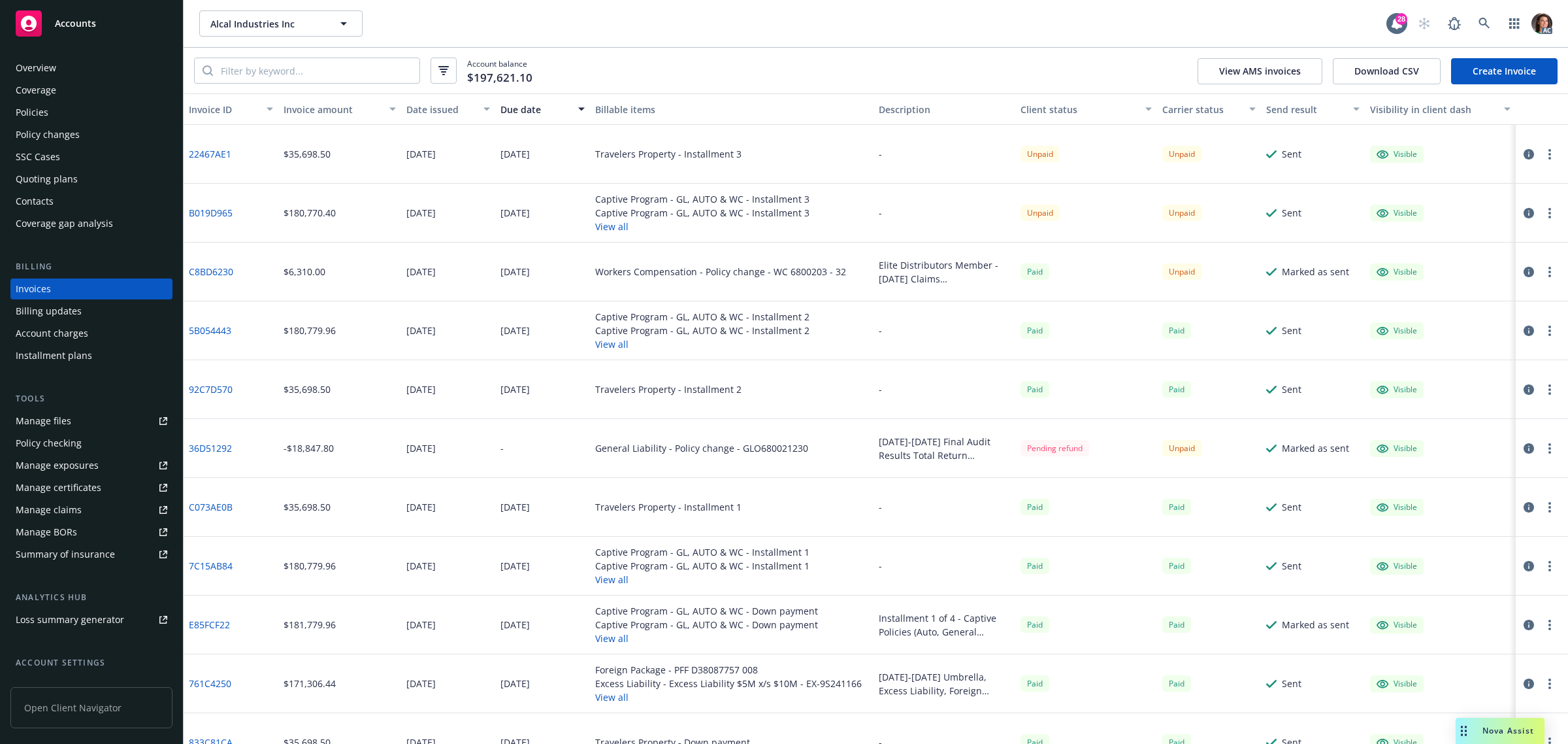
click at [214, 149] on link "22467AE1" at bounding box center [209, 154] width 42 height 13
click at [221, 271] on link "C8BD6230" at bounding box center [211, 271] width 45 height 13
click at [1480, 28] on icon at bounding box center [1484, 24] width 12 height 12
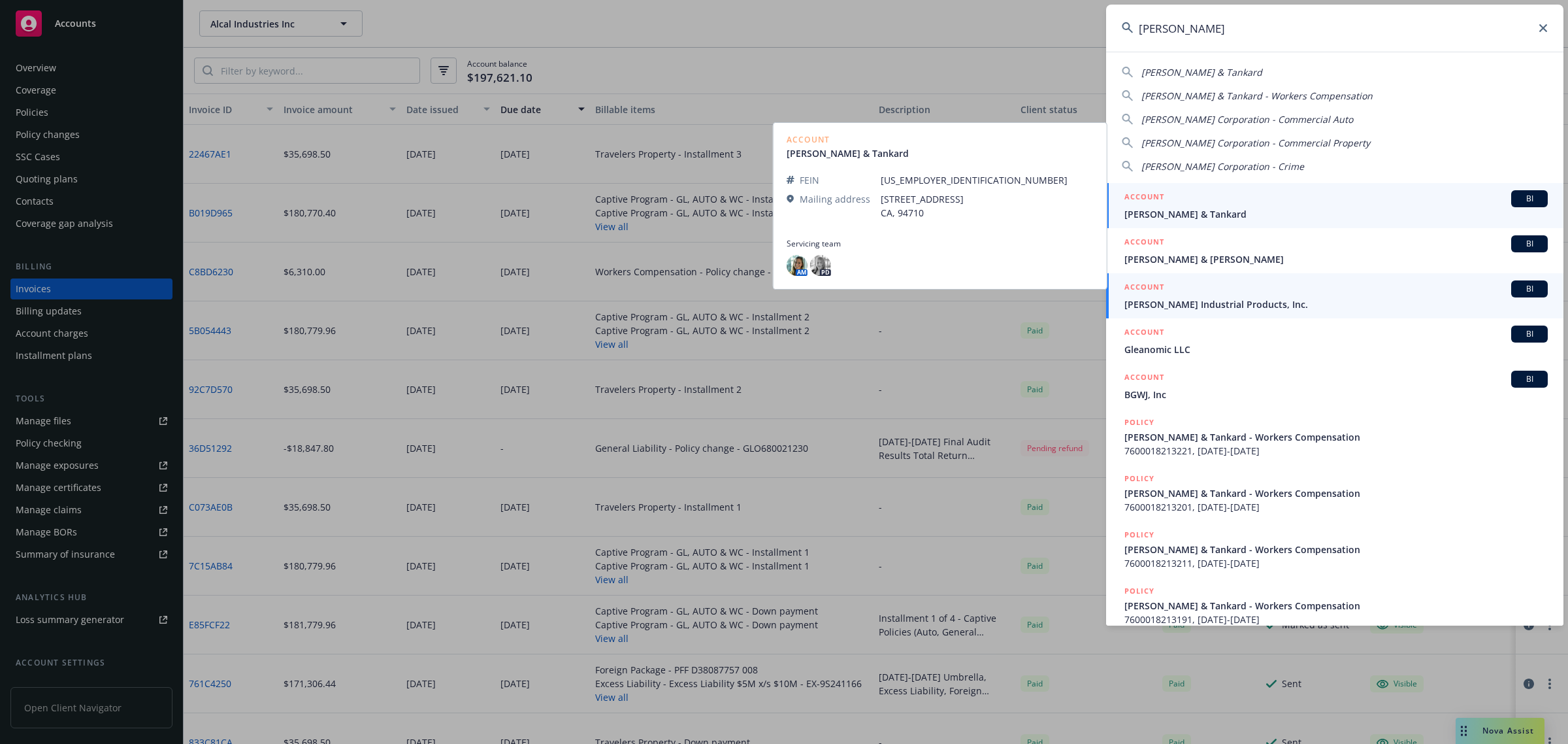
type input "gleason"
click at [1238, 302] on span "Gleason Industrial Products, Inc." at bounding box center [1336, 304] width 423 height 13
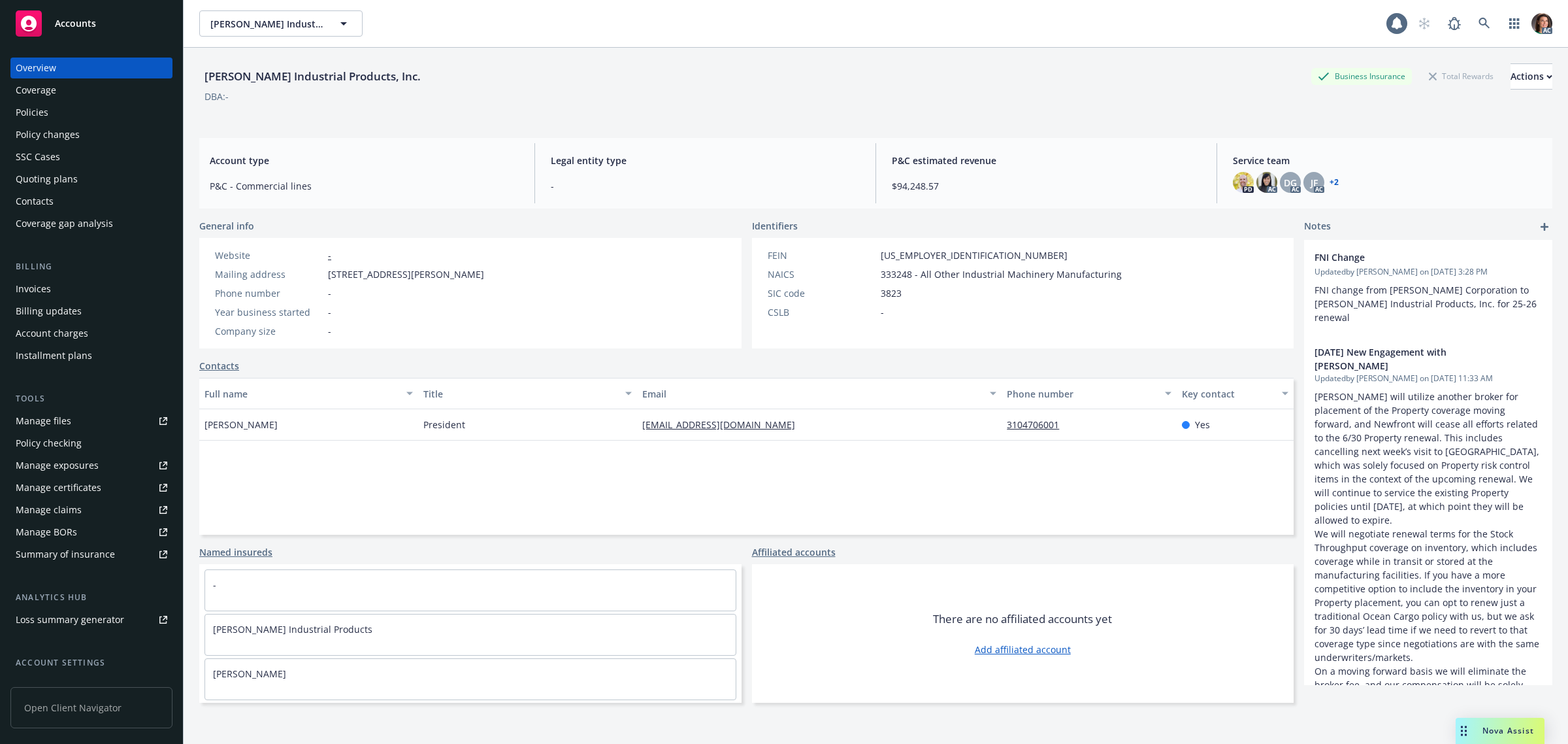
click at [36, 291] on div "Invoices" at bounding box center [33, 289] width 35 height 21
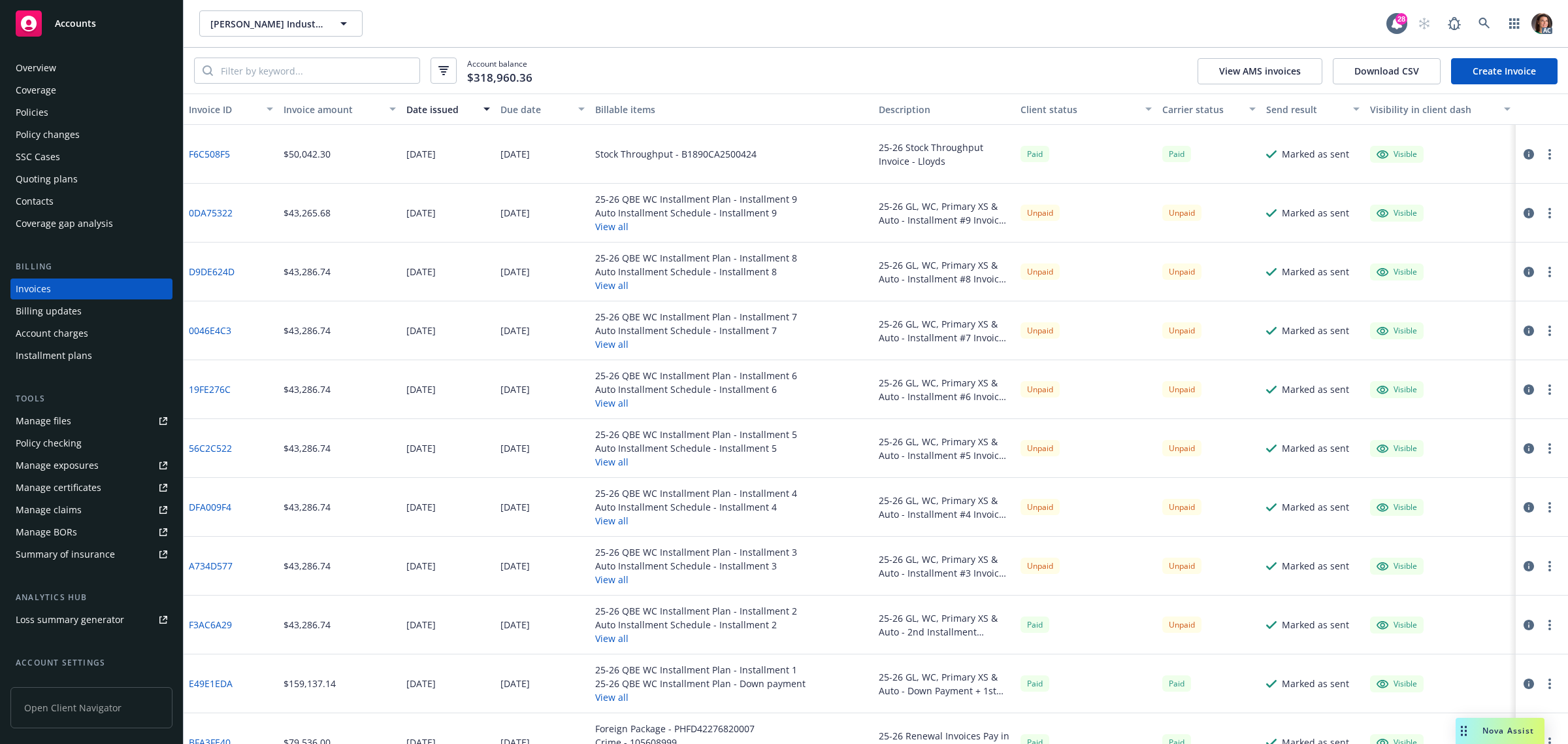
click at [527, 111] on div "Due date" at bounding box center [536, 109] width 70 height 13
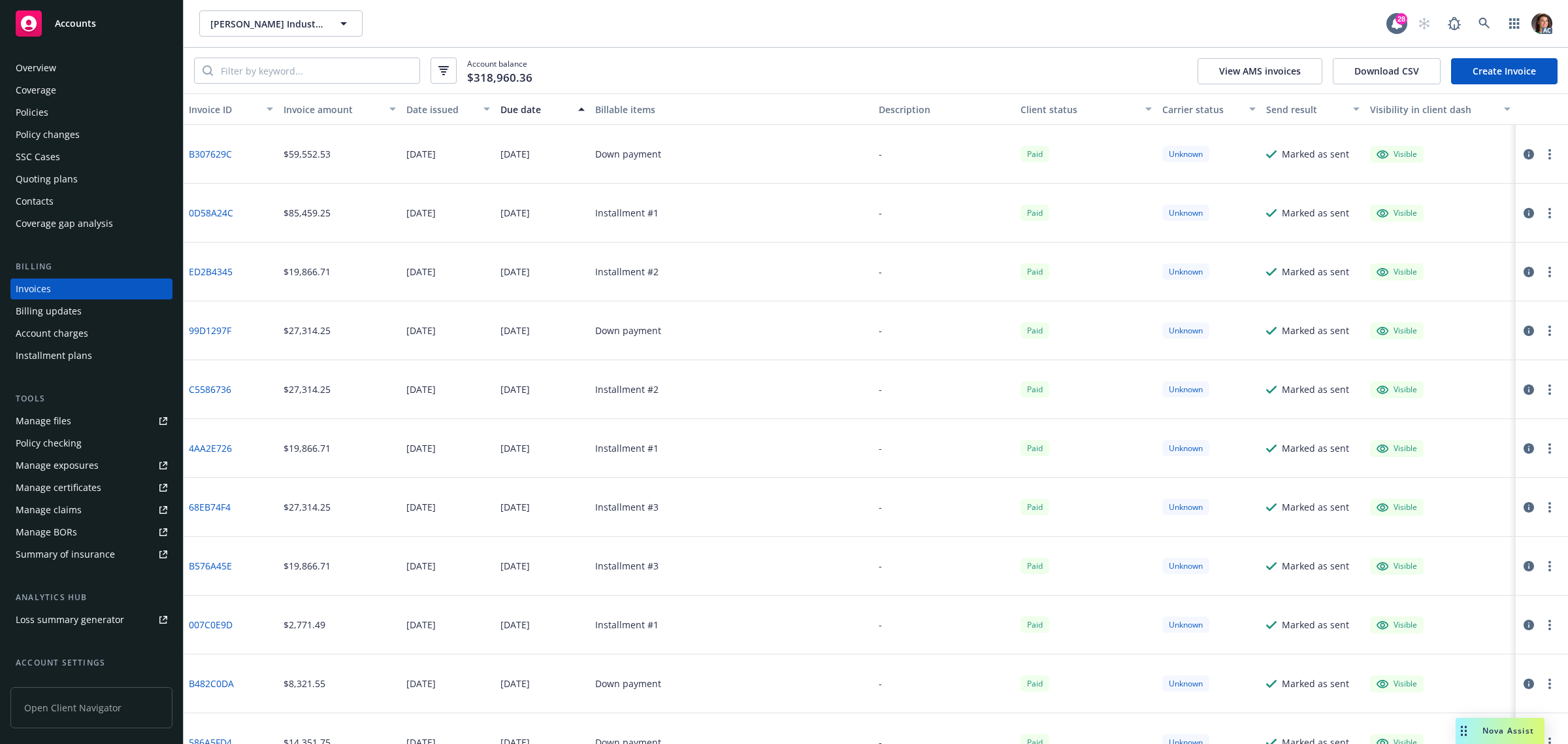
click at [527, 111] on div "Due date" at bounding box center [536, 109] width 70 height 13
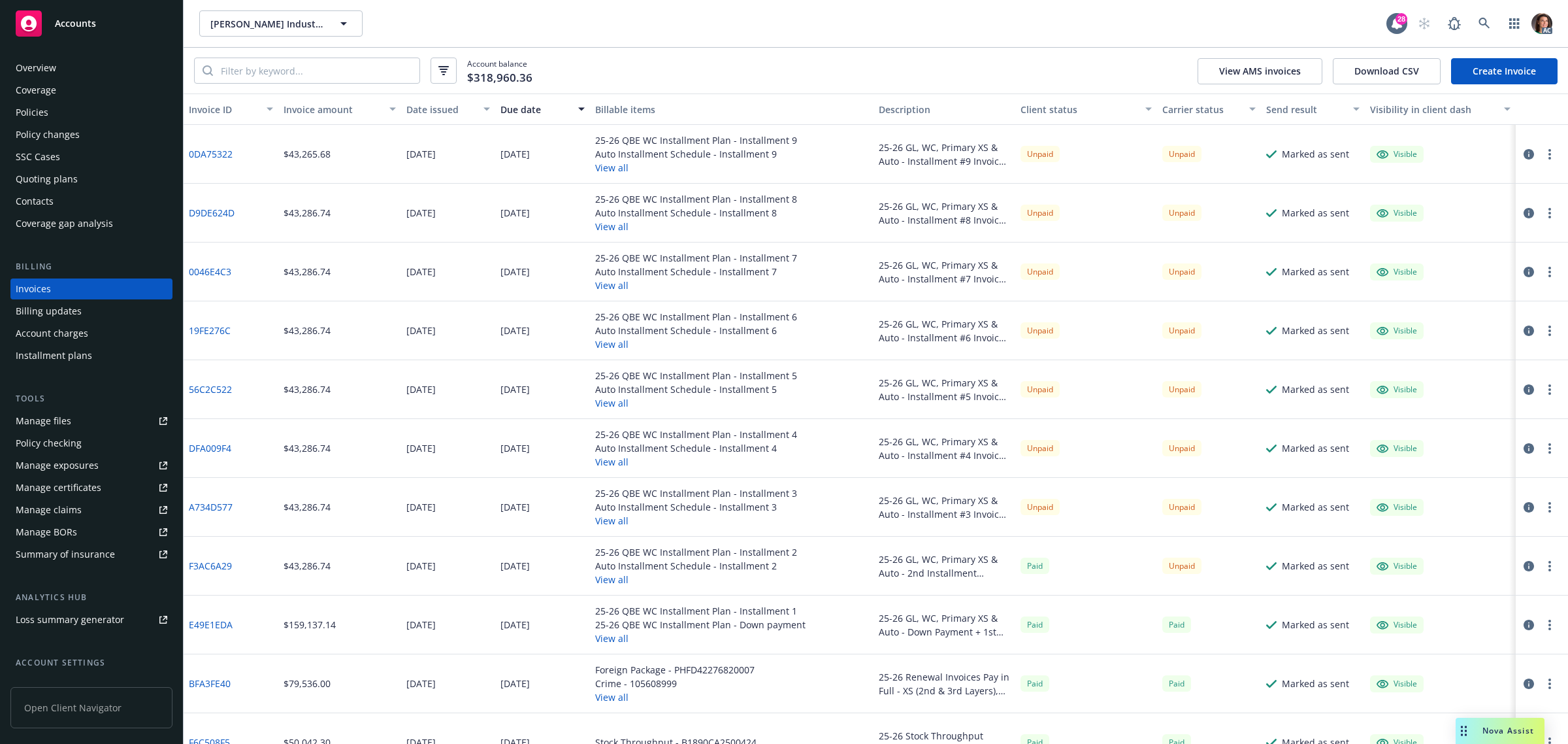
click at [518, 109] on div "Due date" at bounding box center [536, 109] width 70 height 13
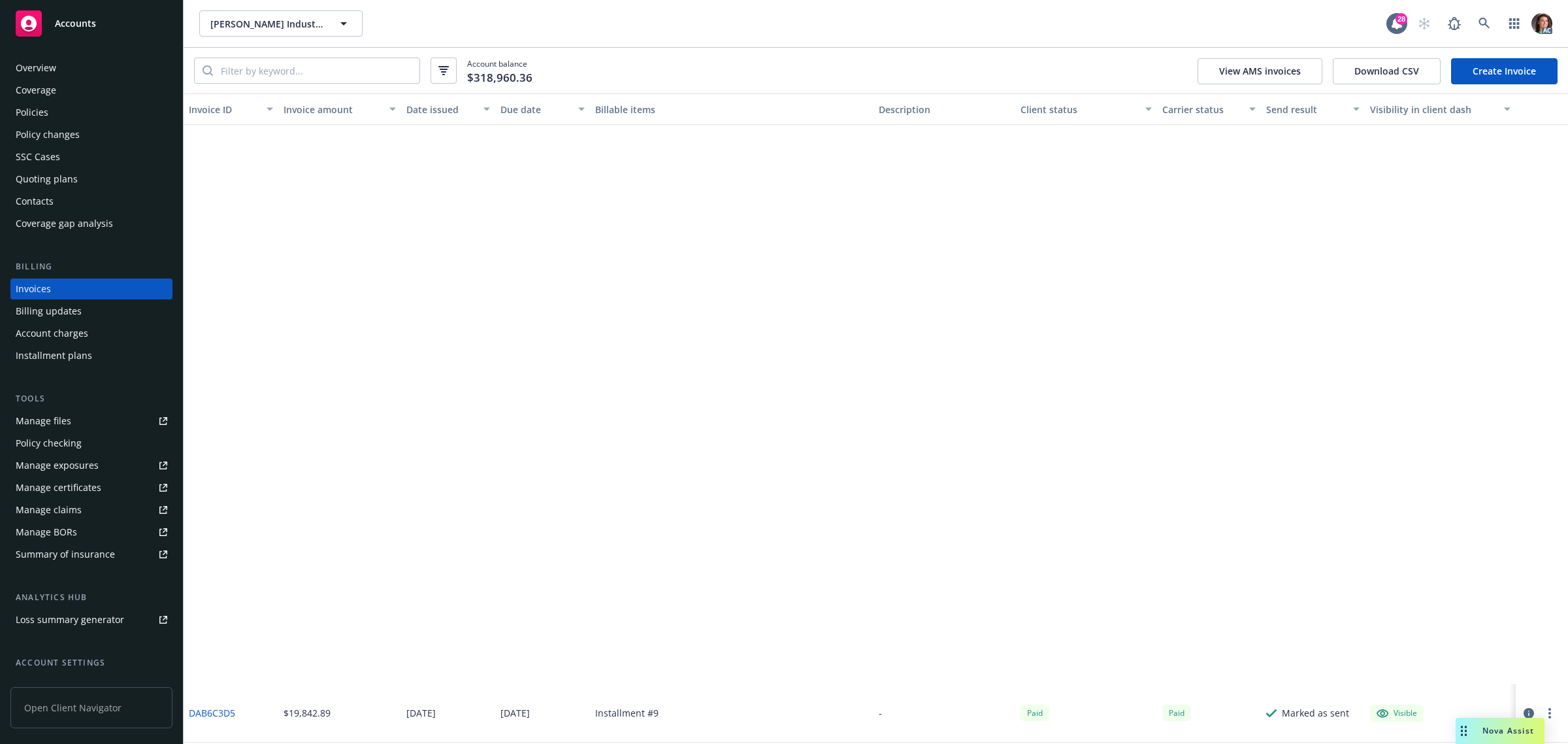
scroll to position [1389, 0]
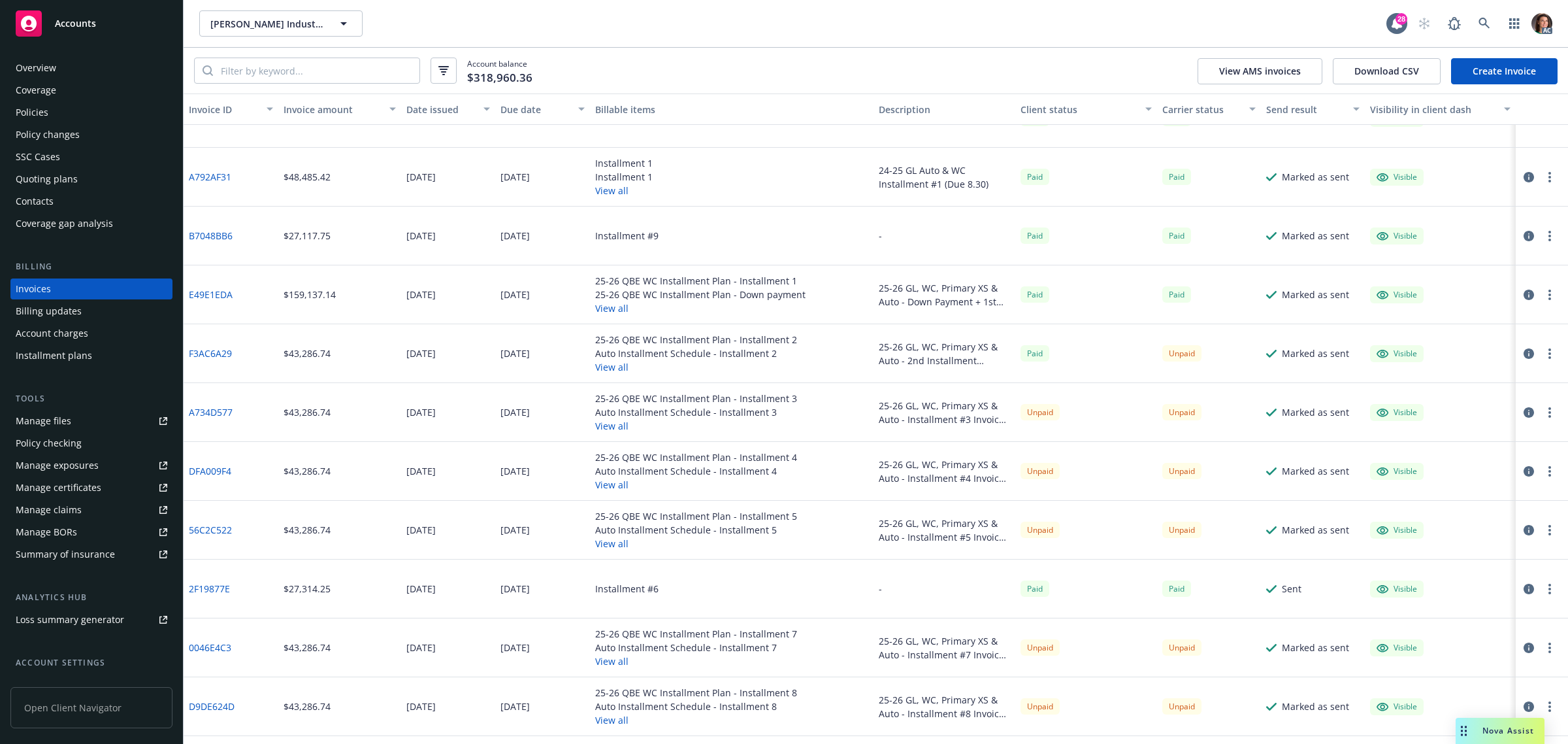
click at [198, 291] on link "E49E1EDA" at bounding box center [210, 294] width 44 height 13
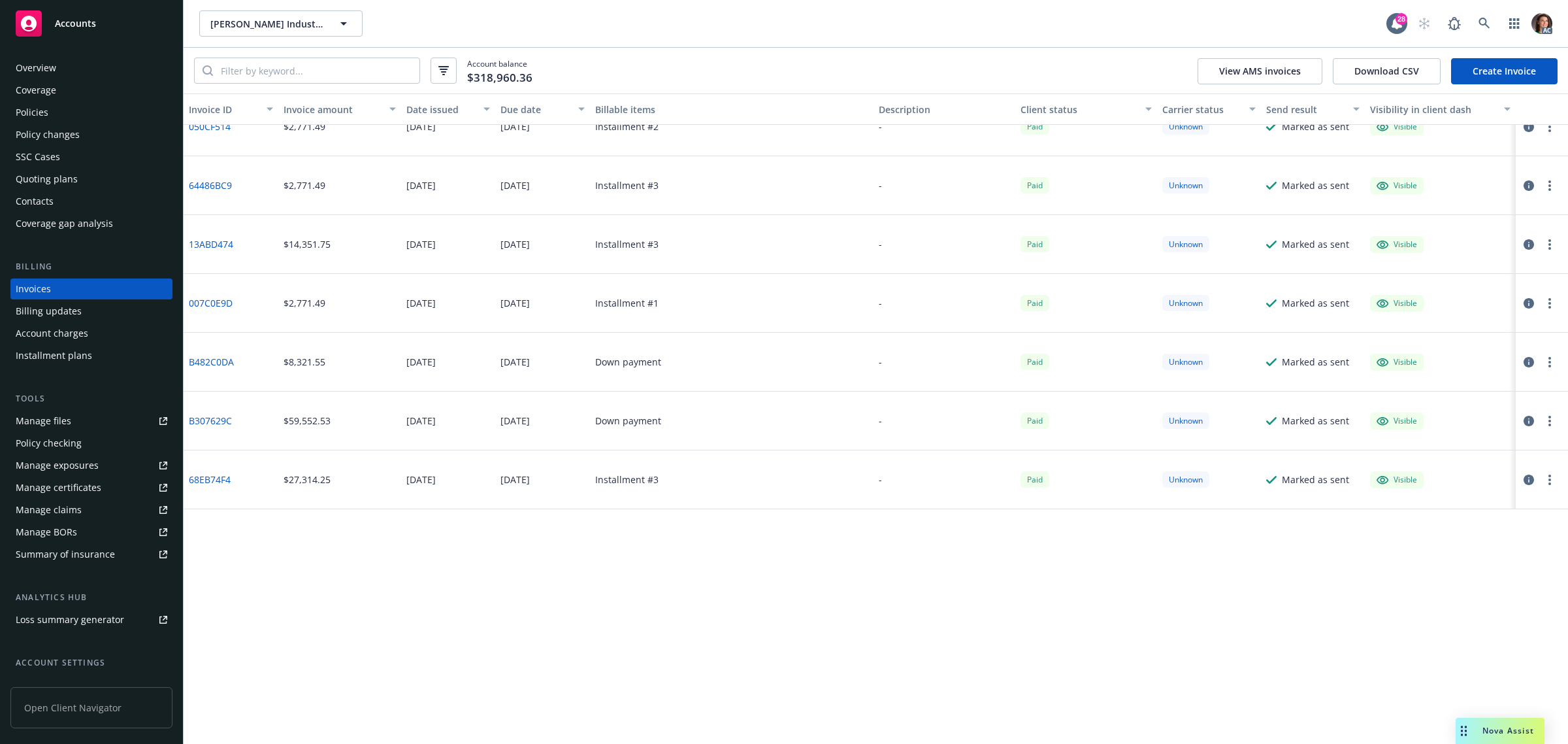
scroll to position [2533, 0]
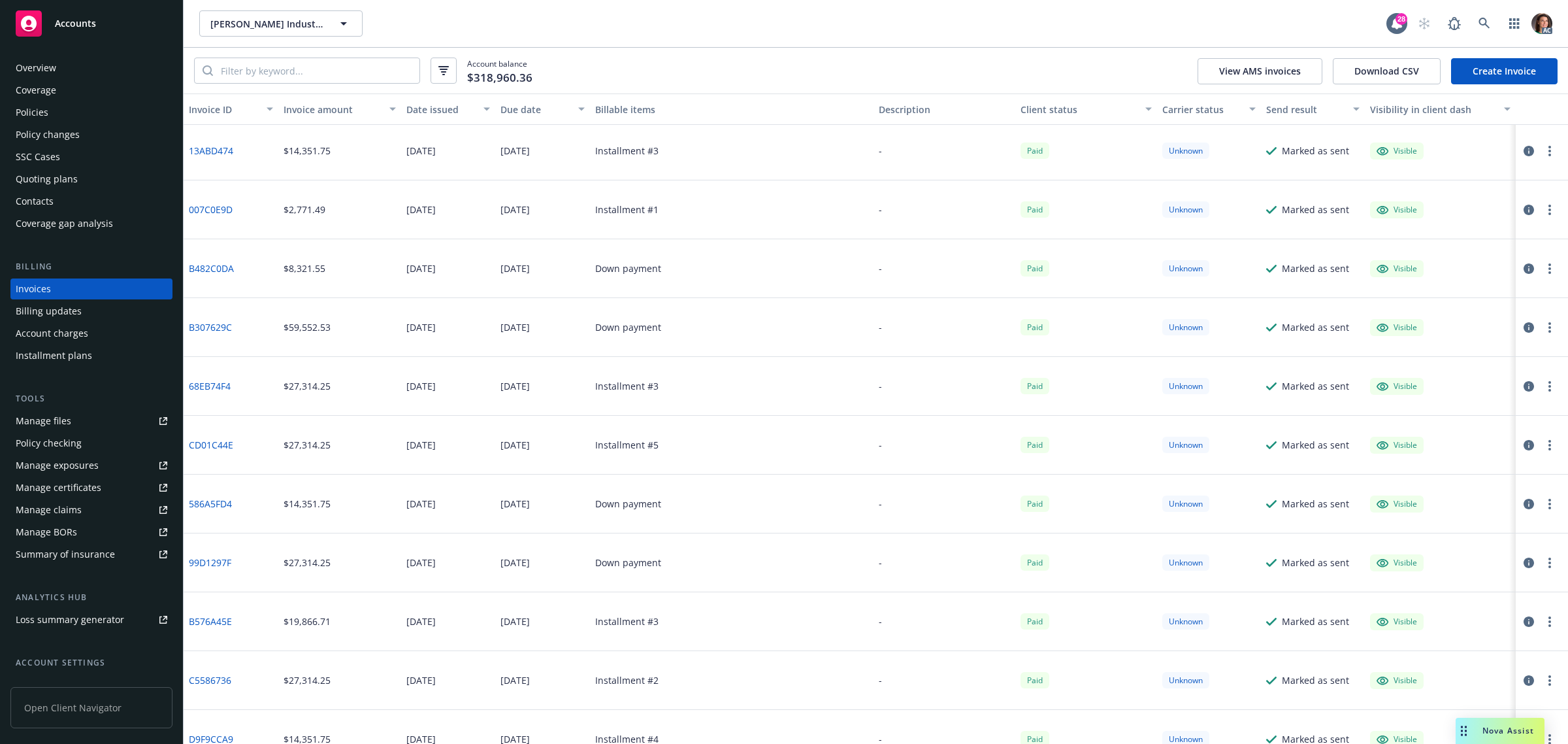
click at [217, 502] on link "586A5FD4" at bounding box center [210, 503] width 43 height 13
click at [527, 109] on div "Due date" at bounding box center [536, 109] width 70 height 13
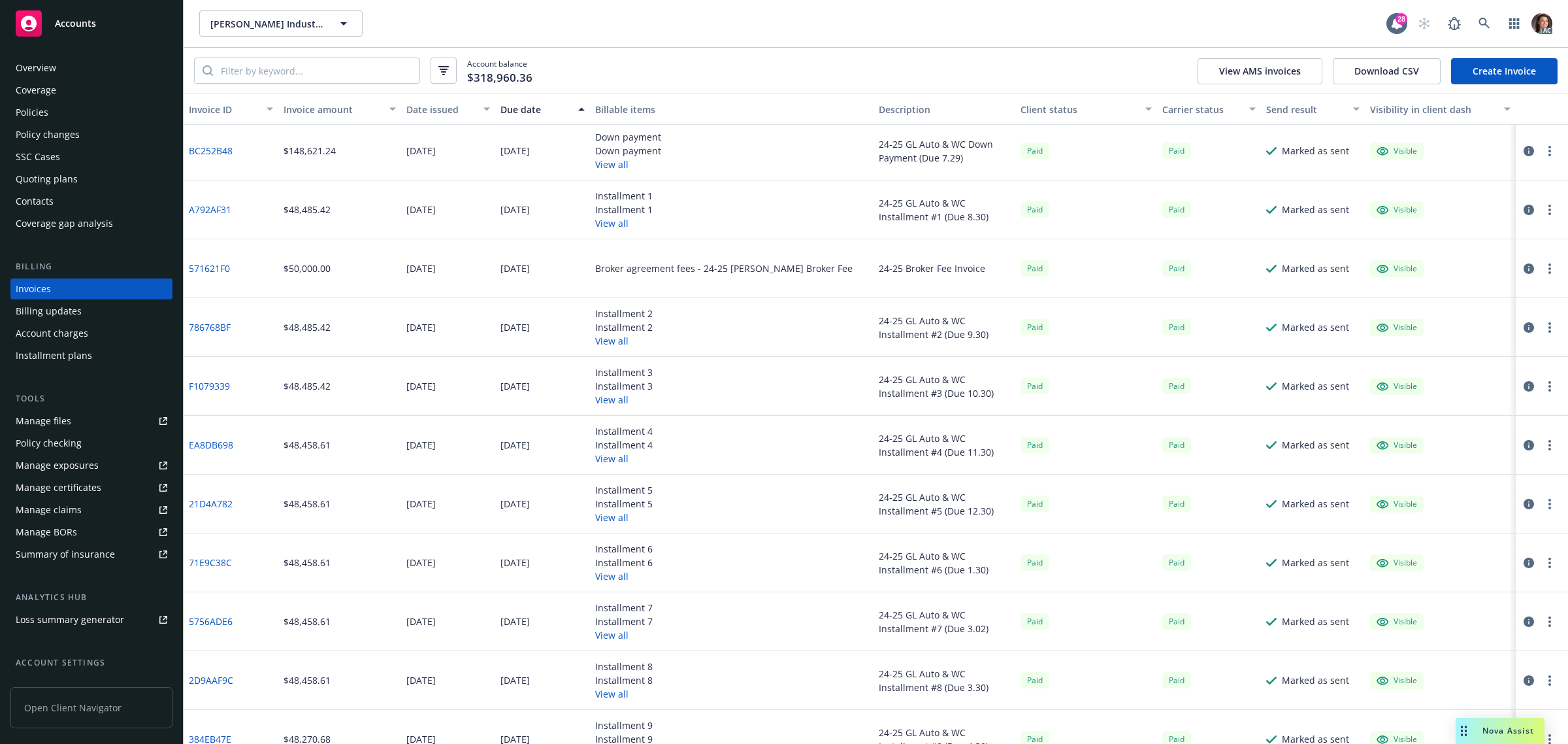
click at [527, 109] on div "Due date" at bounding box center [536, 109] width 70 height 13
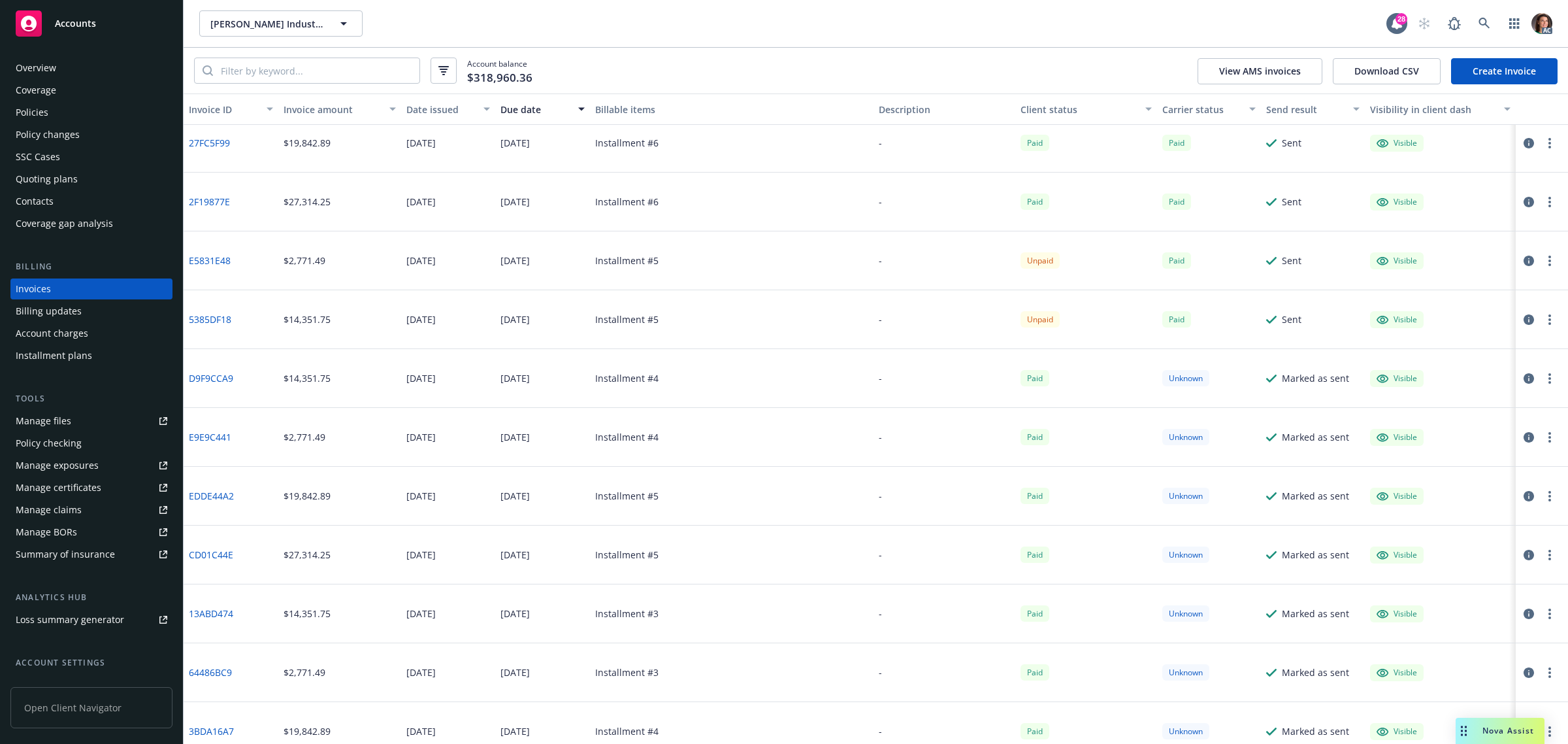
scroll to position [0, 0]
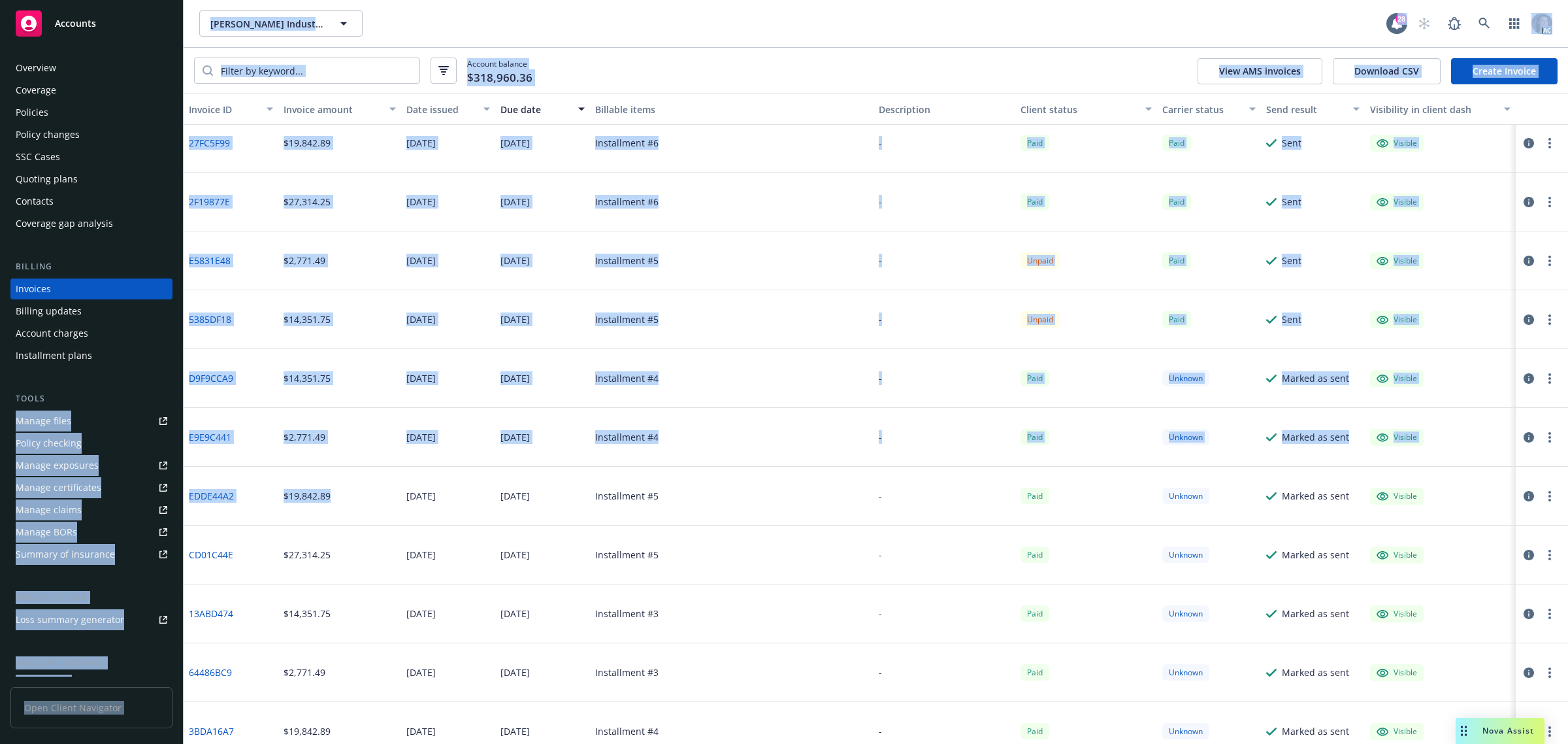
drag, startPoint x: 183, startPoint y: 387, endPoint x: 355, endPoint y: 466, distance: 189.3
click at [355, 466] on div "Accounts Overview Coverage Policies Policy changes SSC Cases Quoting plans Cont…" at bounding box center [784, 372] width 1568 height 744
click at [364, 465] on div "$2,771.49" at bounding box center [339, 437] width 123 height 59
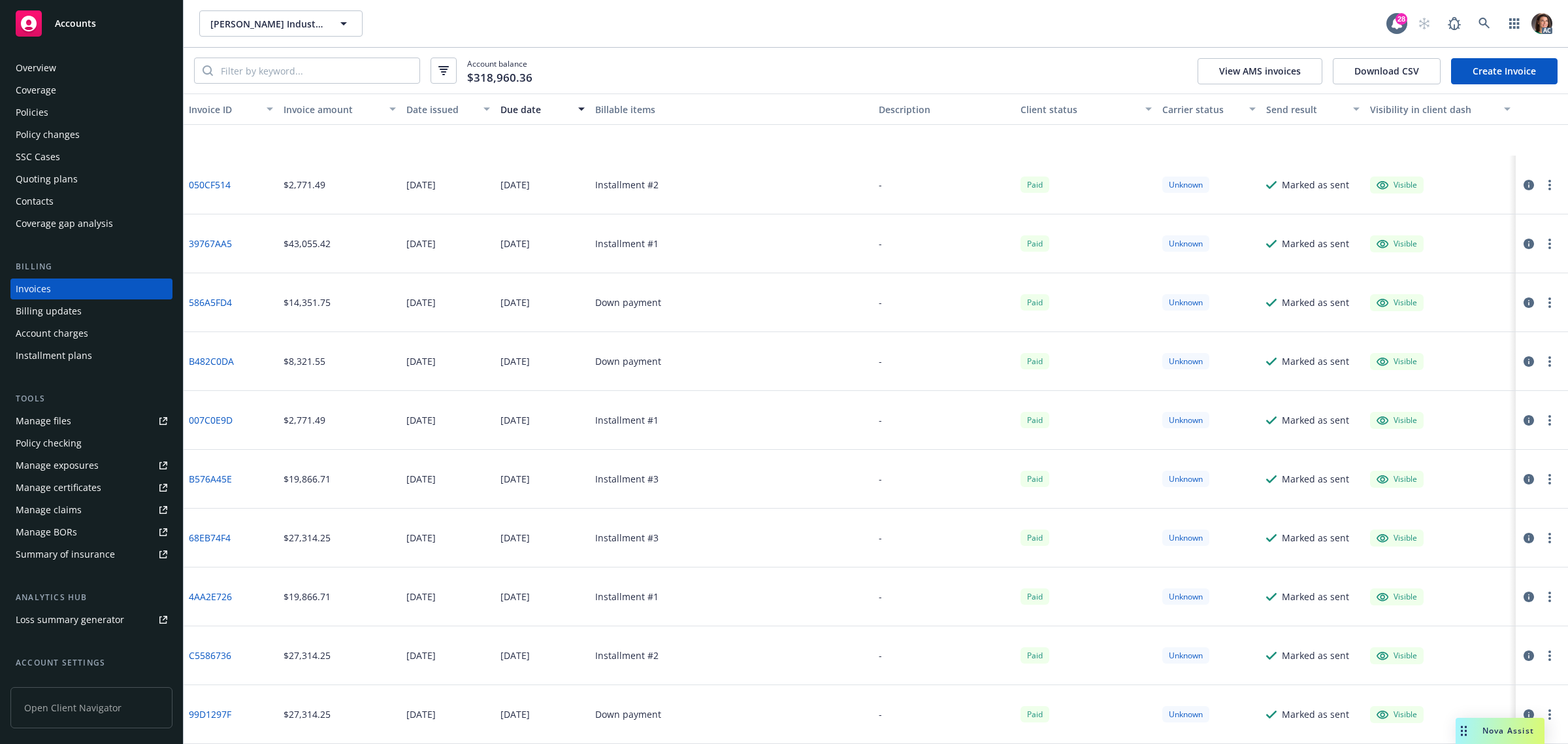
scroll to position [3263, 0]
click at [1411, 70] on button "Download CSV" at bounding box center [1386, 71] width 108 height 26
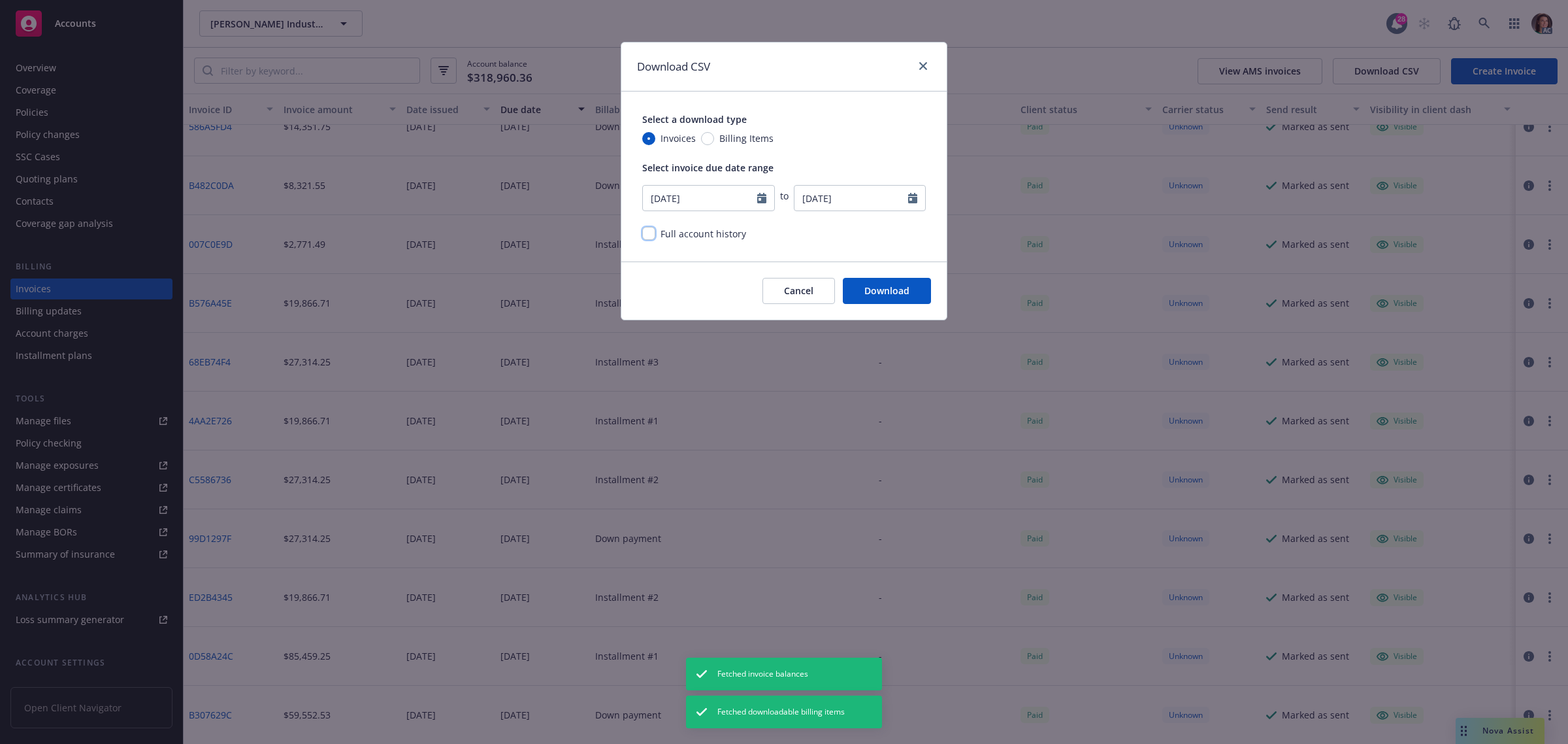
click at [648, 230] on input "checkbox" at bounding box center [649, 233] width 13 height 13
checkbox input "true"
click at [905, 295] on button "Download" at bounding box center [886, 291] width 88 height 26
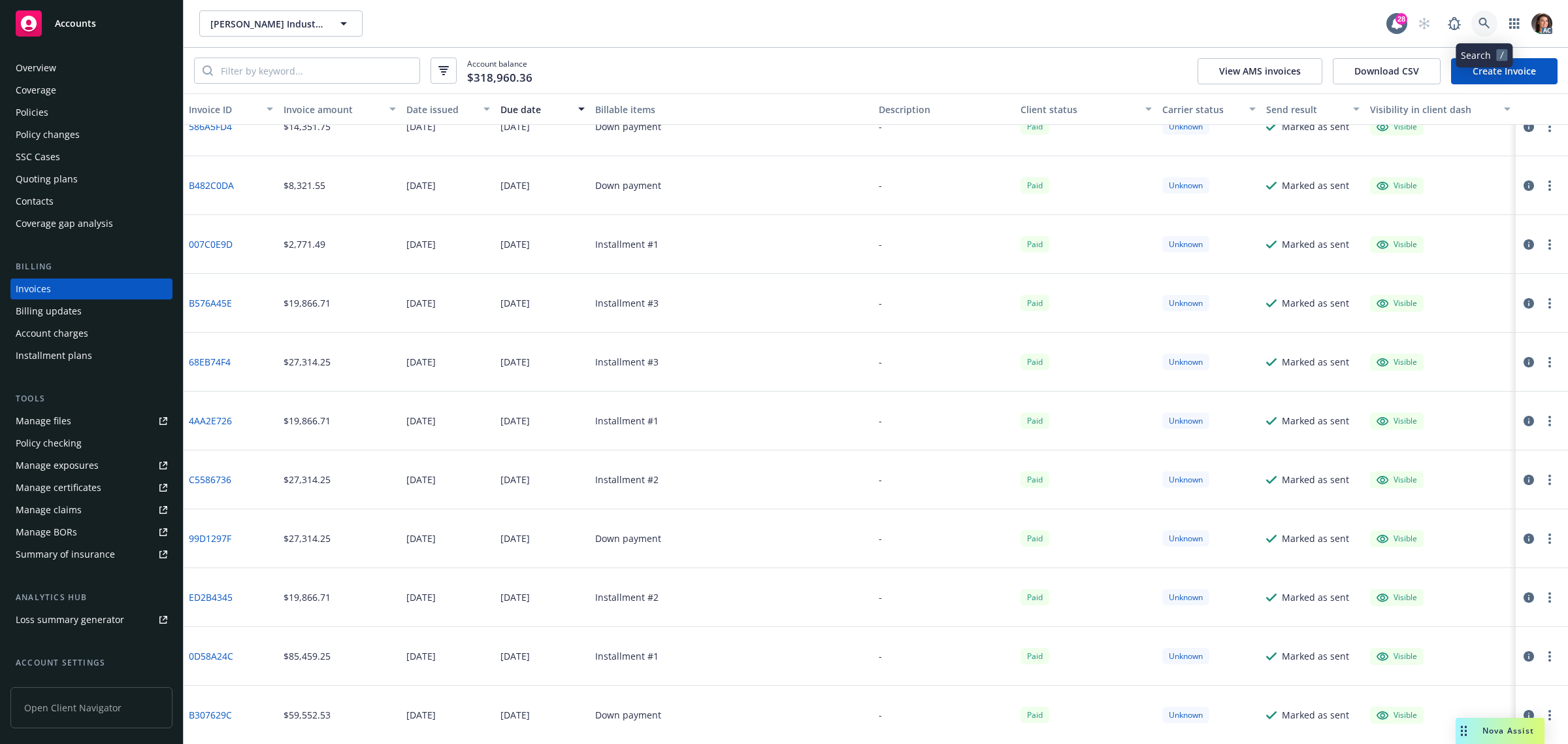
click at [1481, 22] on icon at bounding box center [1484, 24] width 12 height 12
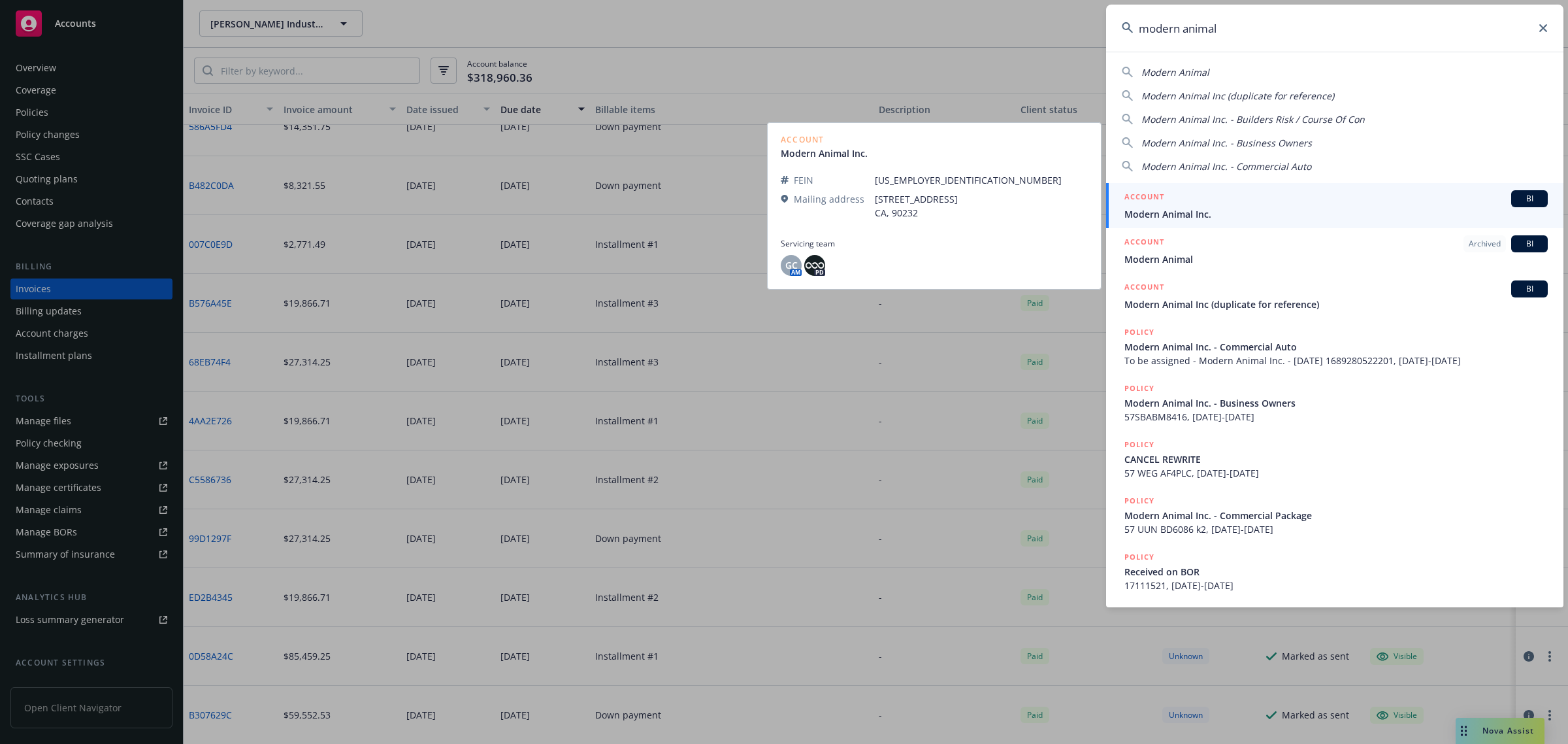
type input "modern animal"
click at [1193, 204] on div "ACCOUNT BI" at bounding box center [1336, 198] width 423 height 17
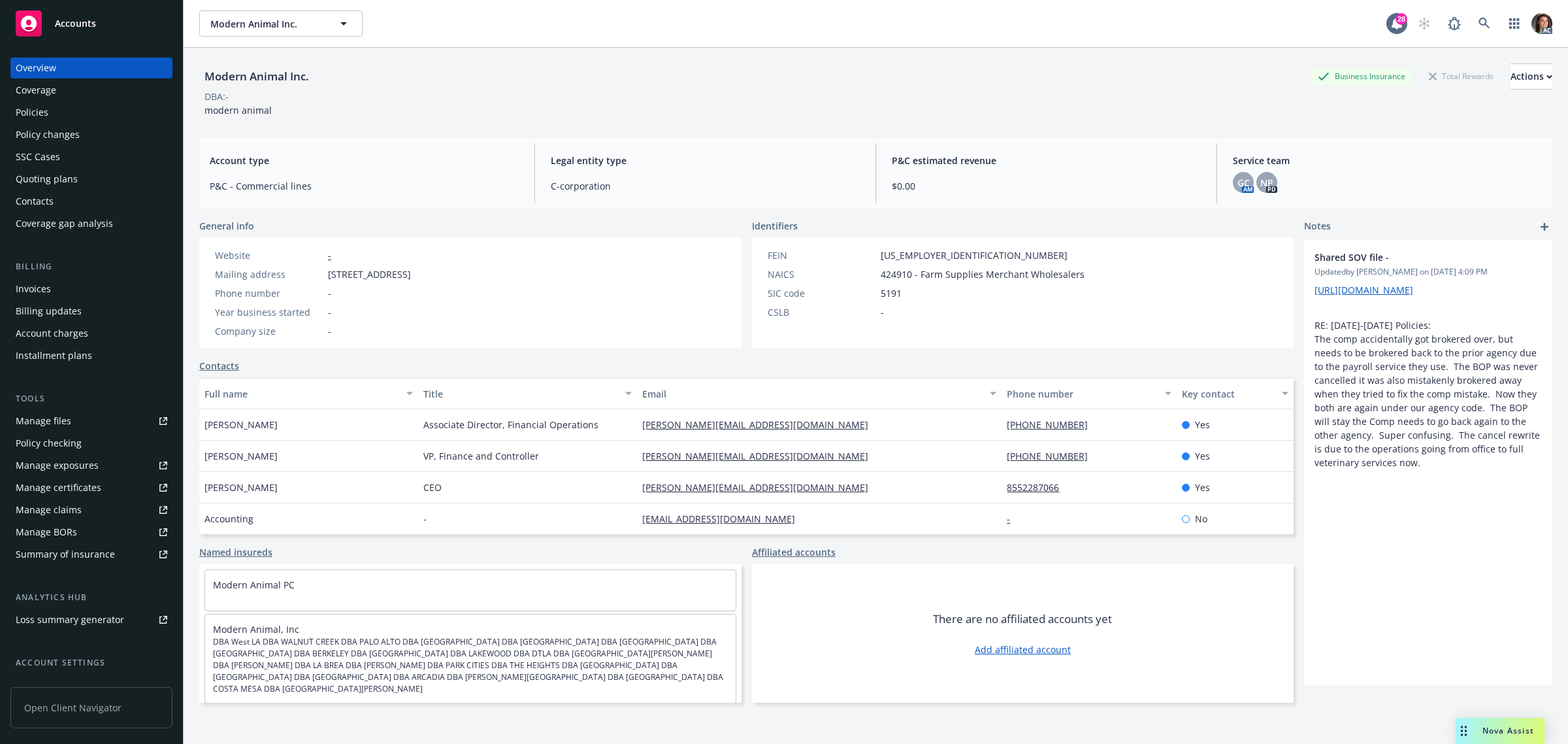
click at [27, 285] on div "Invoices" at bounding box center [33, 289] width 35 height 21
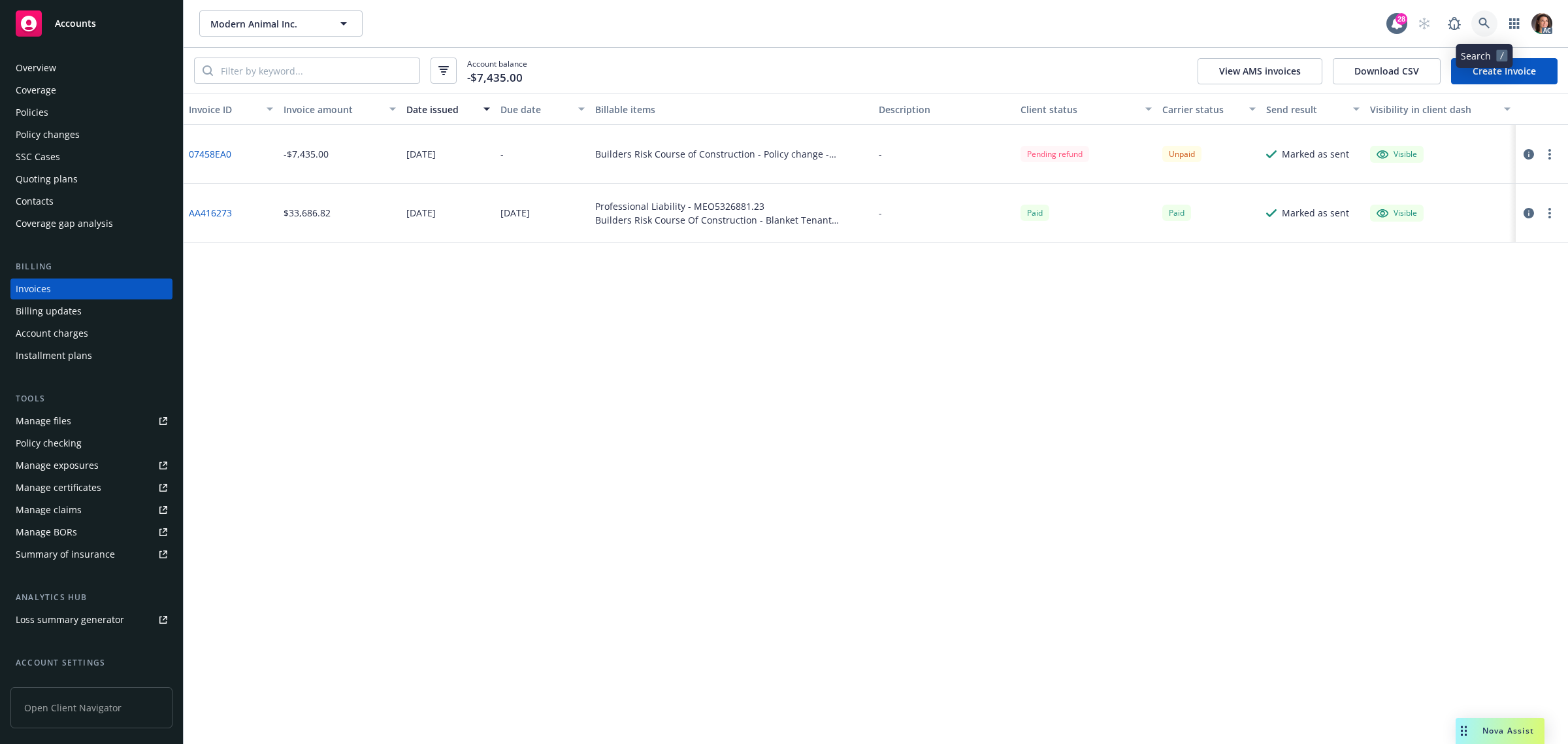
click at [1488, 18] on icon at bounding box center [1484, 24] width 12 height 12
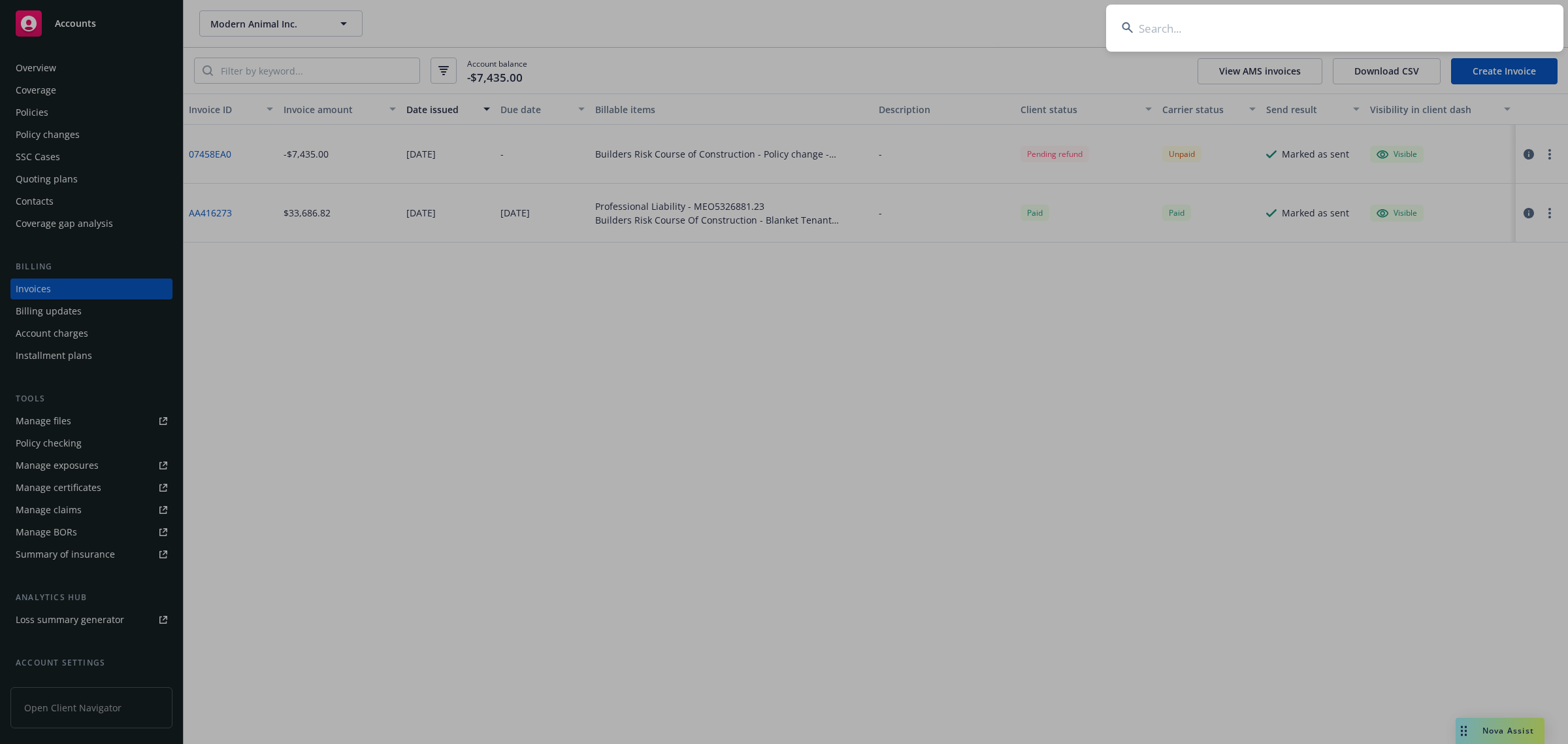
type input "4a518ab3-eaa5-4ff4-88c8-05d53f4853fa"
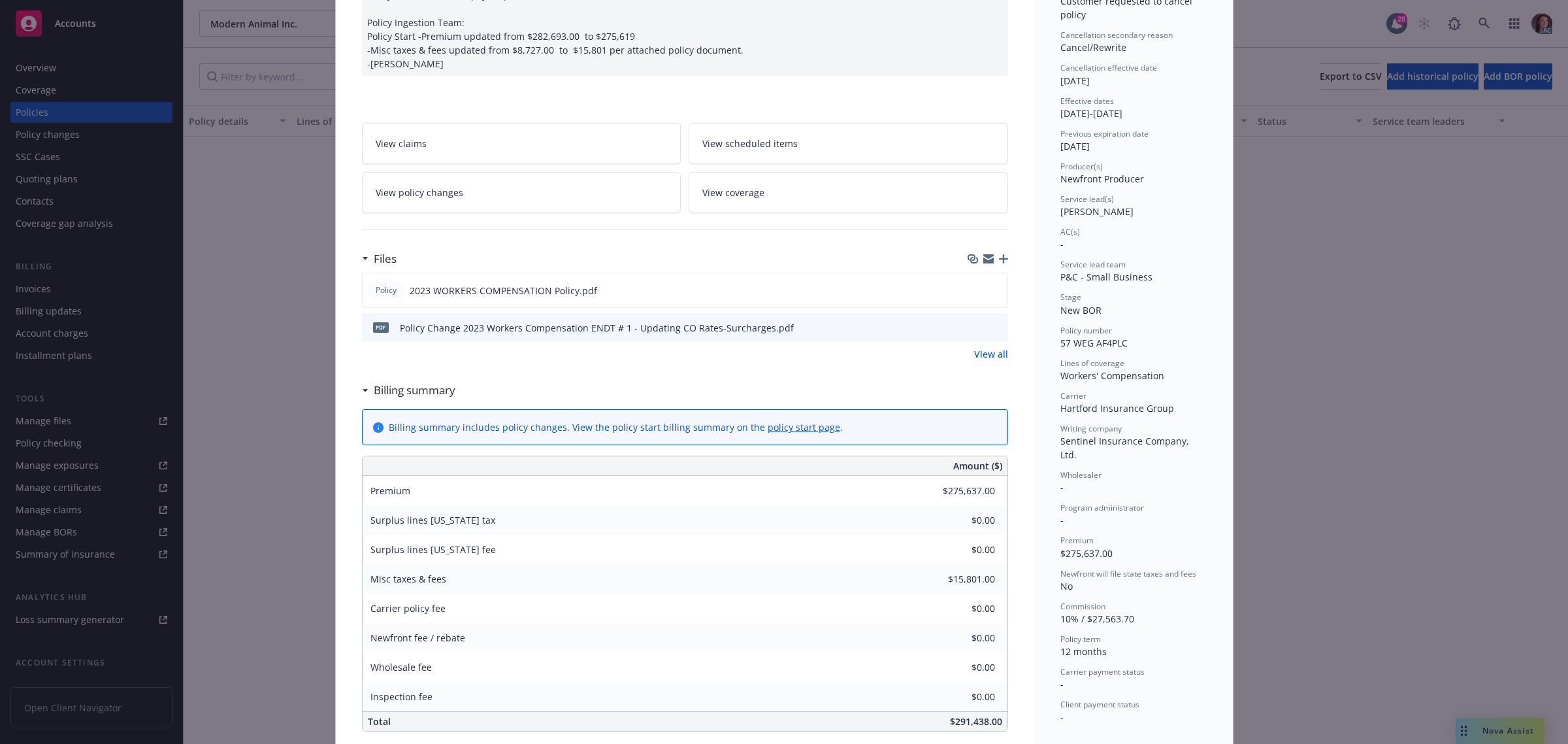
scroll to position [164, 0]
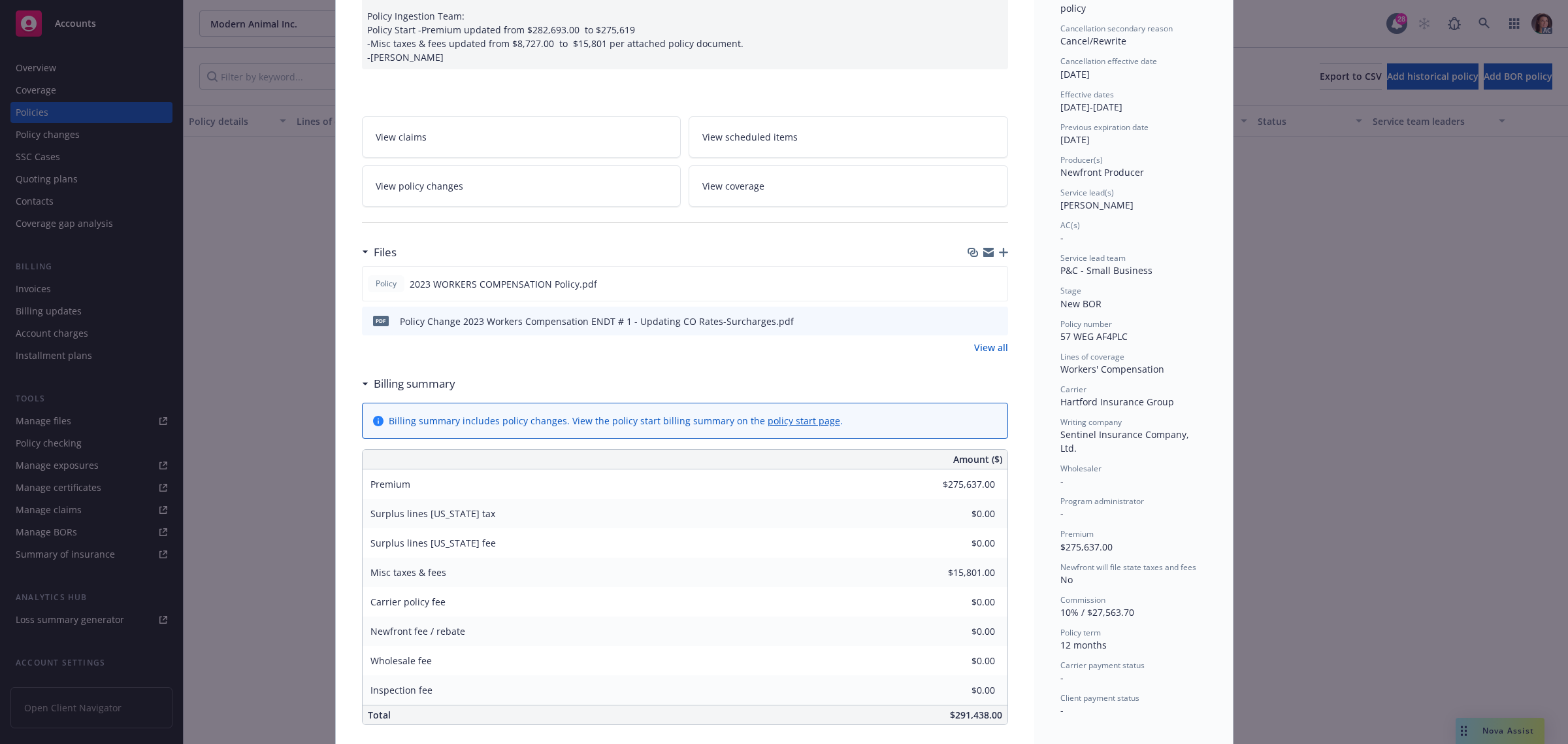
click at [990, 318] on icon "preview file" at bounding box center [995, 320] width 12 height 9
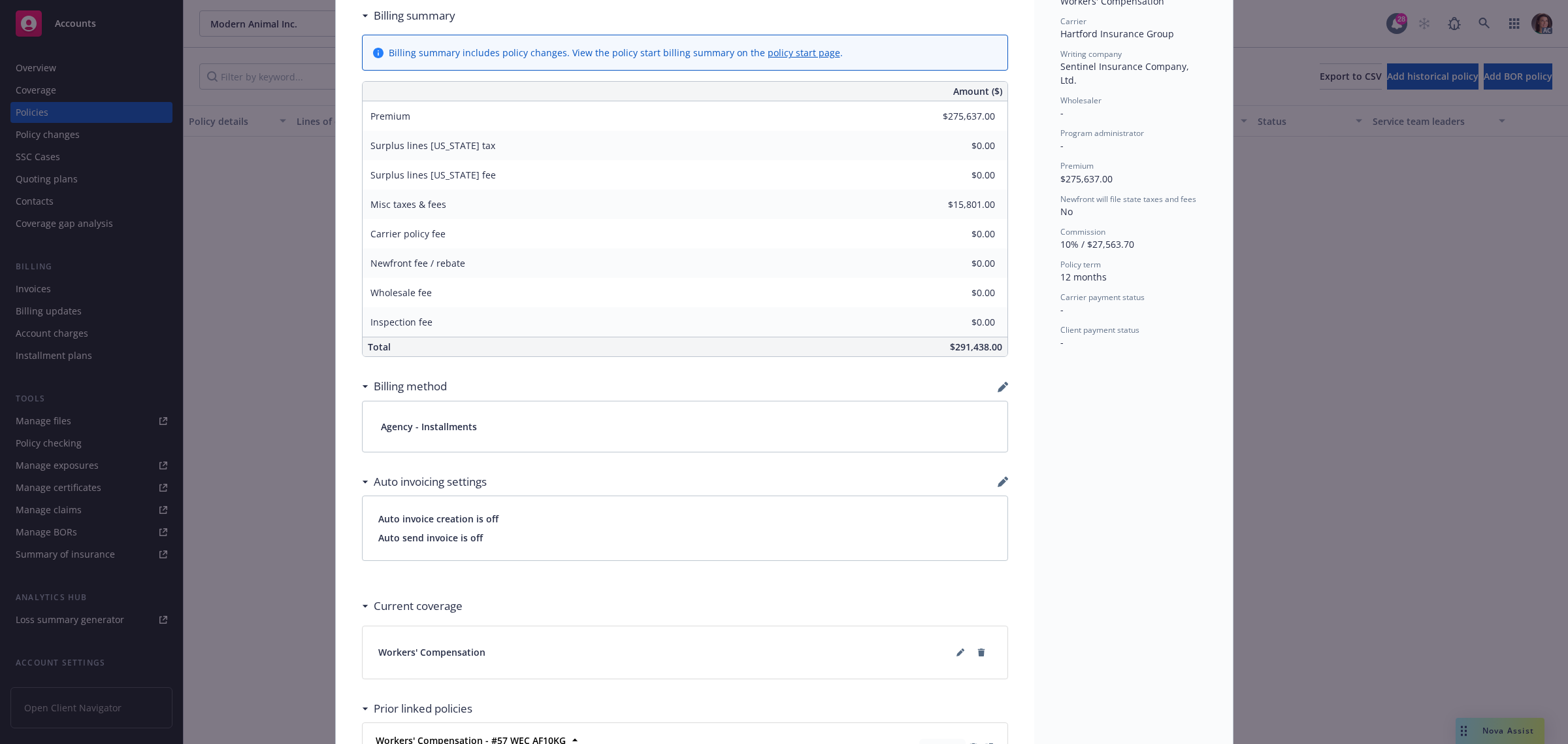
scroll to position [854, 0]
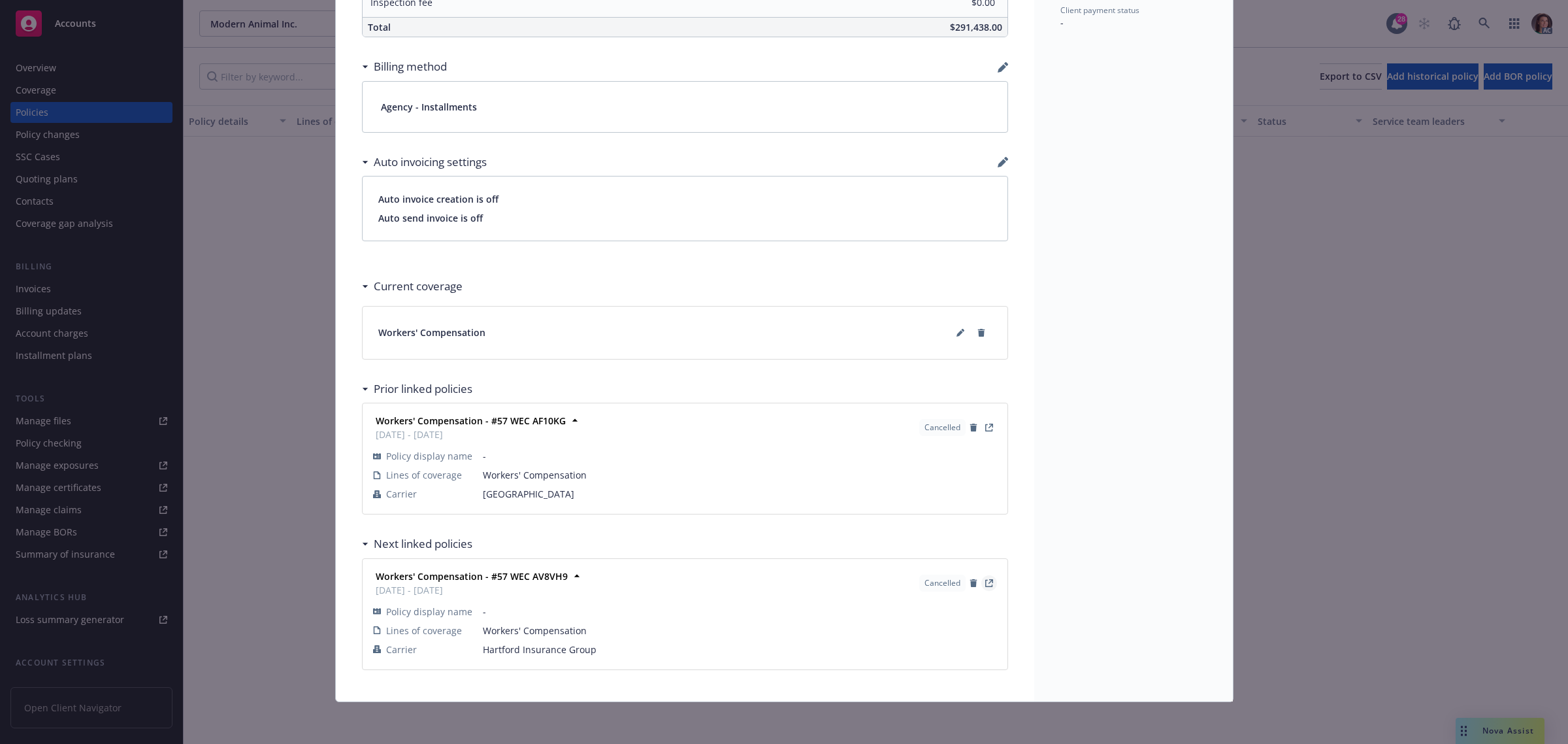
click at [985, 580] on icon "View Policy" at bounding box center [989, 583] width 8 height 8
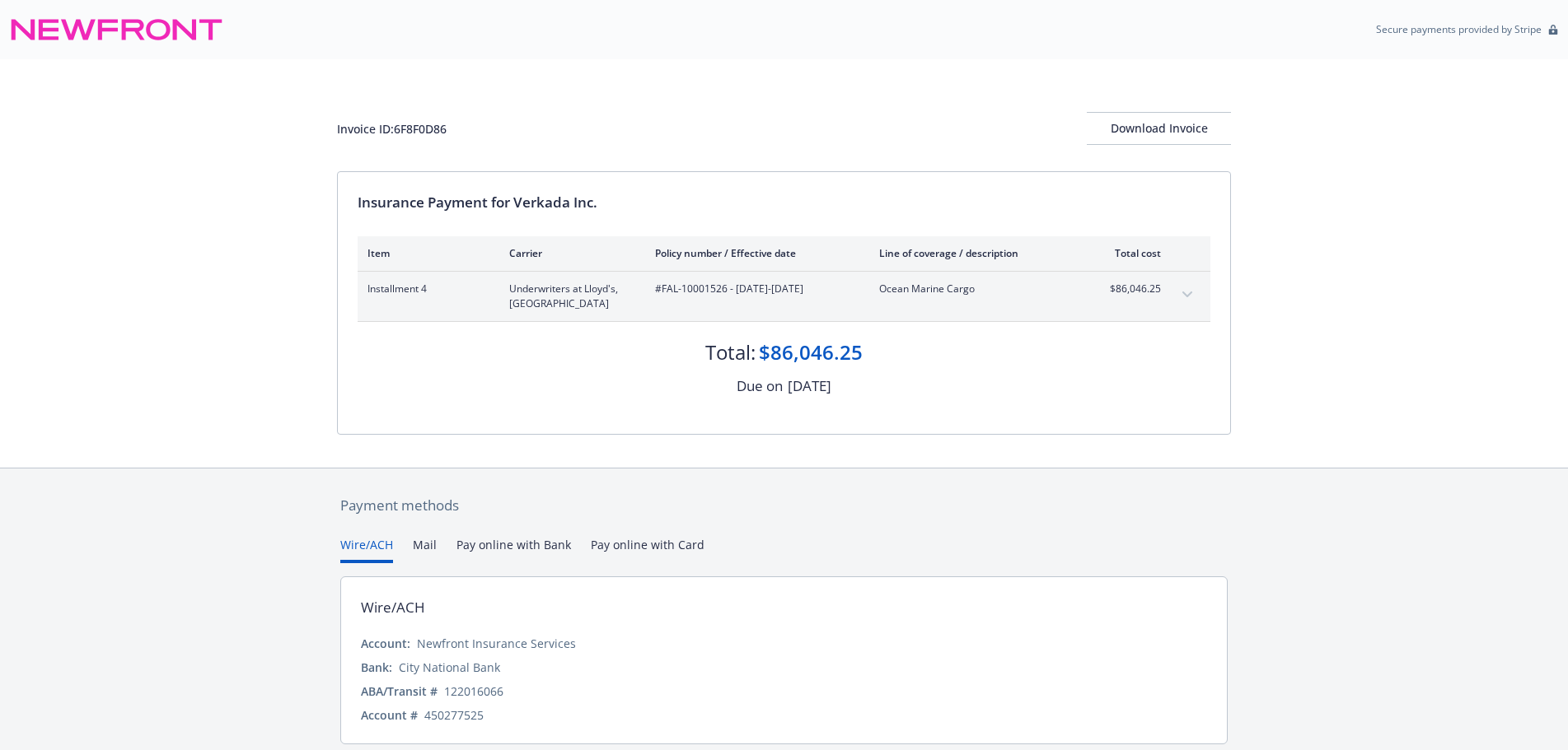
click at [695, 287] on span "#FAL-10001526 - [DATE]-[DATE]" at bounding box center [753, 289] width 198 height 15
click at [695, 287] on span "#FAL-10001526 - 12/01/2024-12/01/2025" at bounding box center [753, 289] width 198 height 15
drag, startPoint x: 661, startPoint y: 288, endPoint x: 725, endPoint y: 295, distance: 64.4
click at [725, 295] on span "#FAL-10001526 - 12/01/2024-12/01/2025" at bounding box center [753, 289] width 198 height 15
copy span "FAL-10001526"
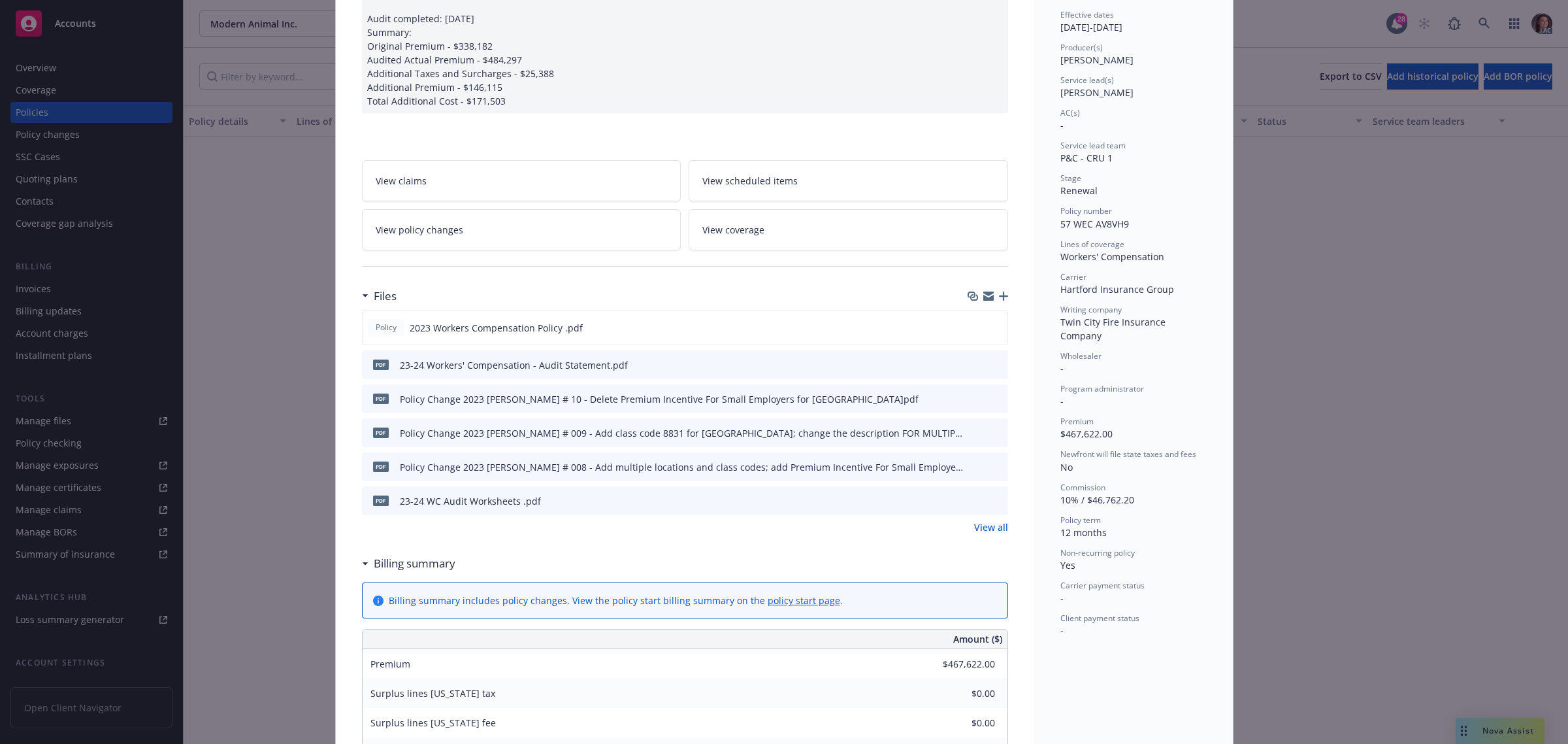
scroll to position [245, 0]
click at [993, 366] on icon "preview file" at bounding box center [995, 362] width 12 height 9
click at [989, 322] on icon "preview file" at bounding box center [995, 325] width 12 height 9
click at [989, 523] on link "View all" at bounding box center [991, 525] width 34 height 13
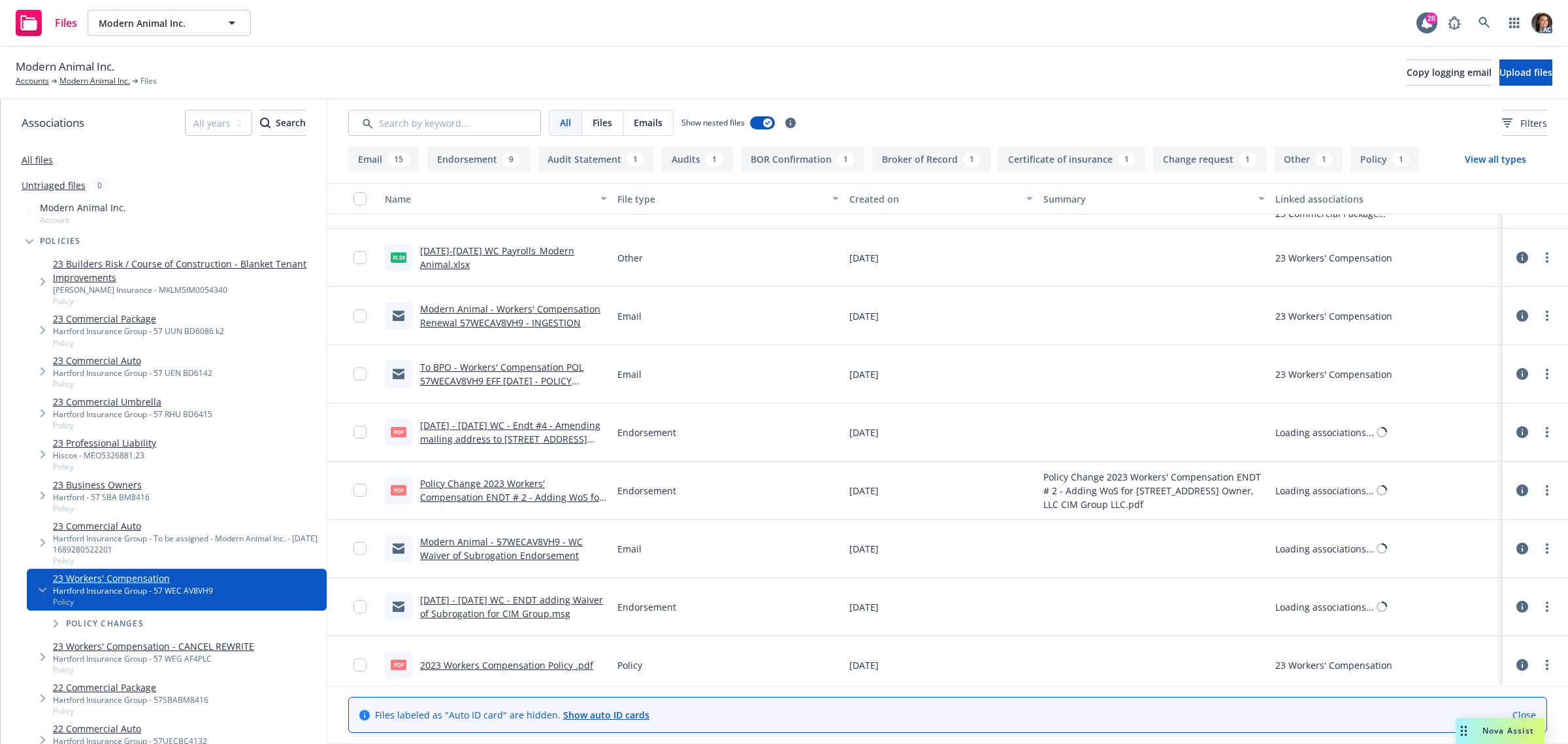
scroll to position [1377, 0]
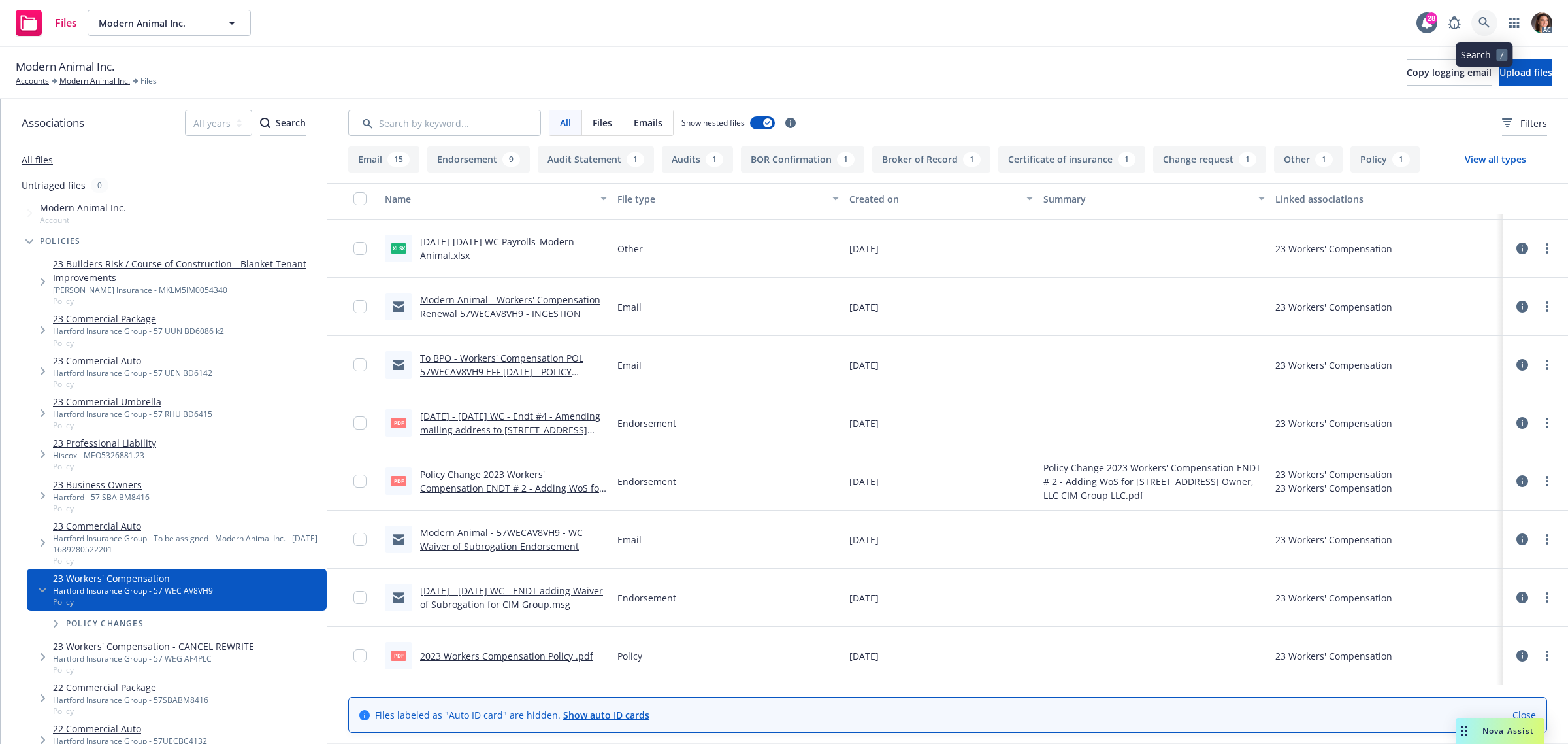
click at [1477, 20] on link at bounding box center [1484, 22] width 26 height 26
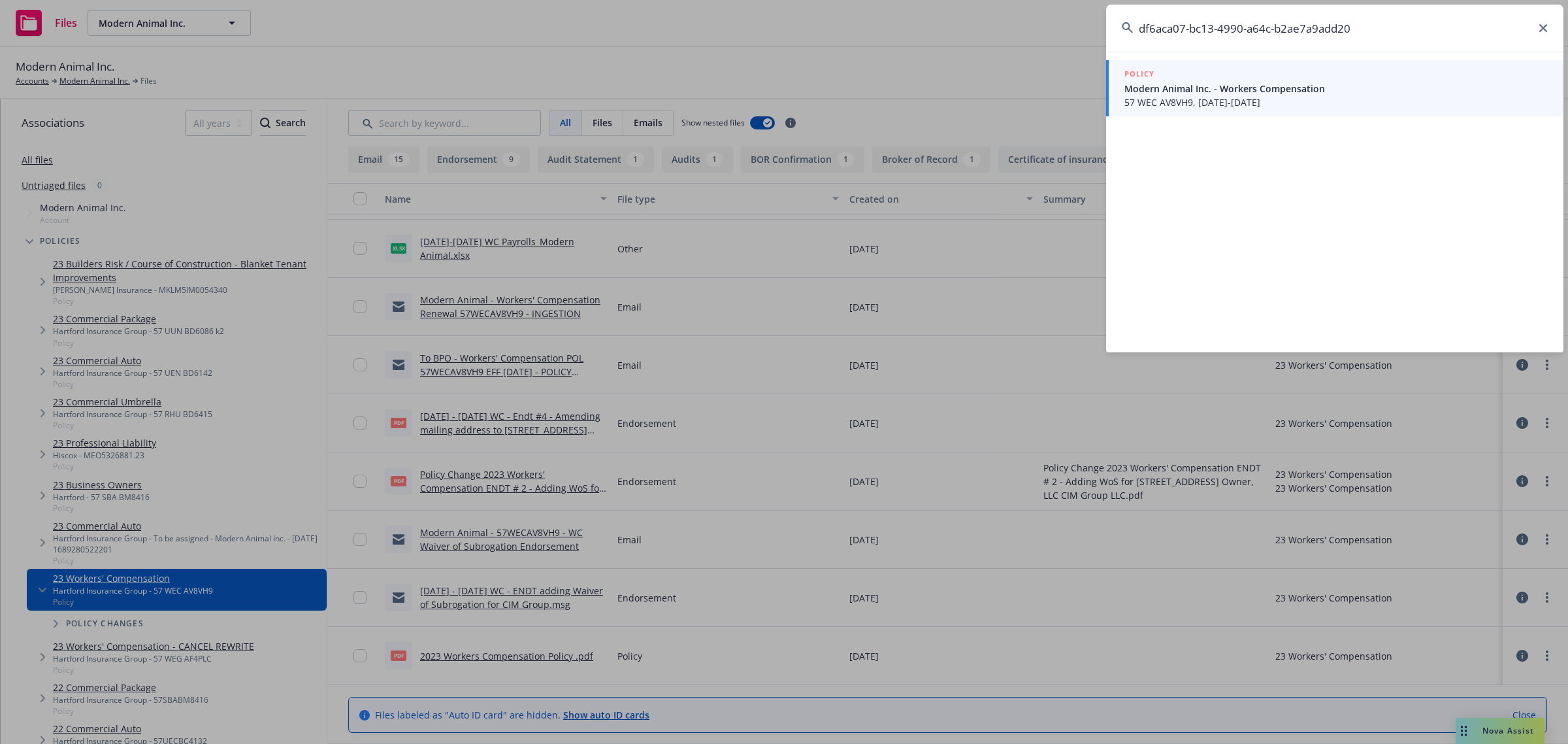
type input "df6aca07-bc13-4990-a64c-b2ae7a9add20"
click at [1197, 85] on span "Modern Animal Inc. - Workers Compensation" at bounding box center [1336, 88] width 423 height 13
